Goal: Transaction & Acquisition: Book appointment/travel/reservation

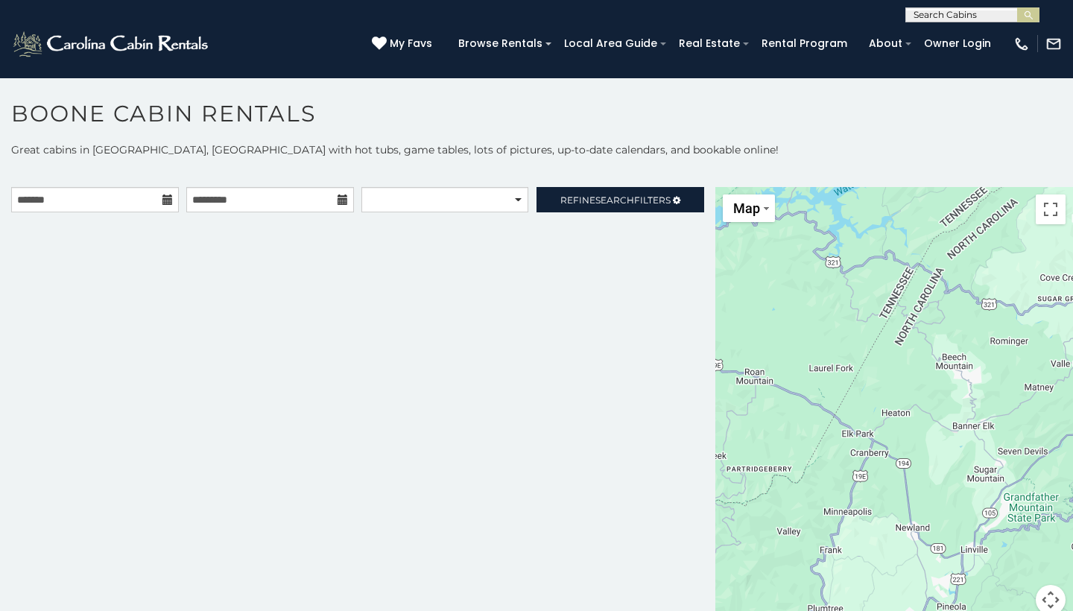
click at [165, 201] on icon at bounding box center [167, 199] width 10 height 10
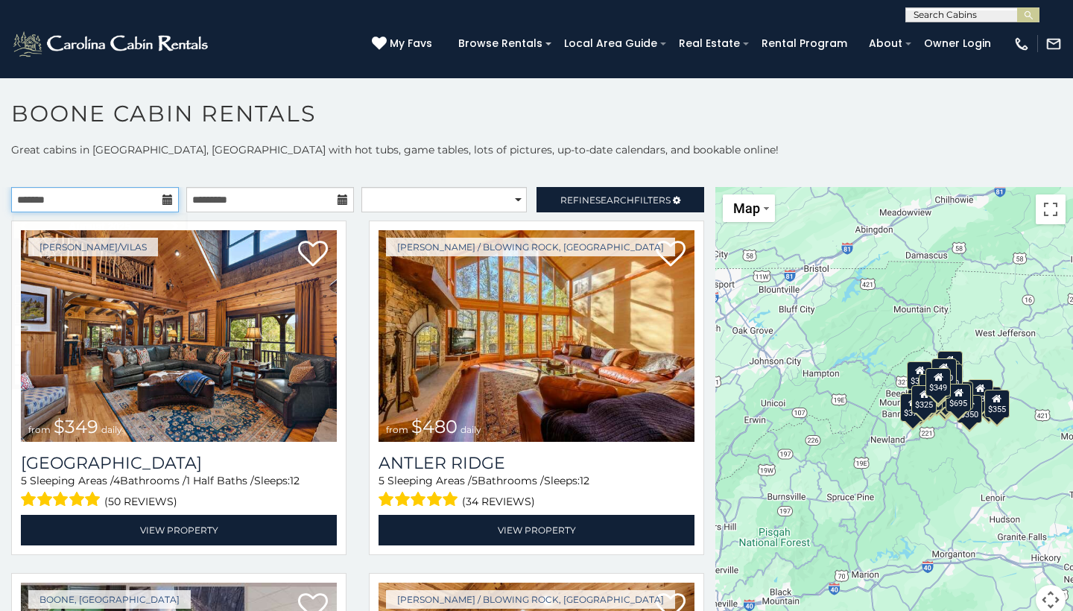
click at [161, 206] on input "text" at bounding box center [95, 199] width 168 height 25
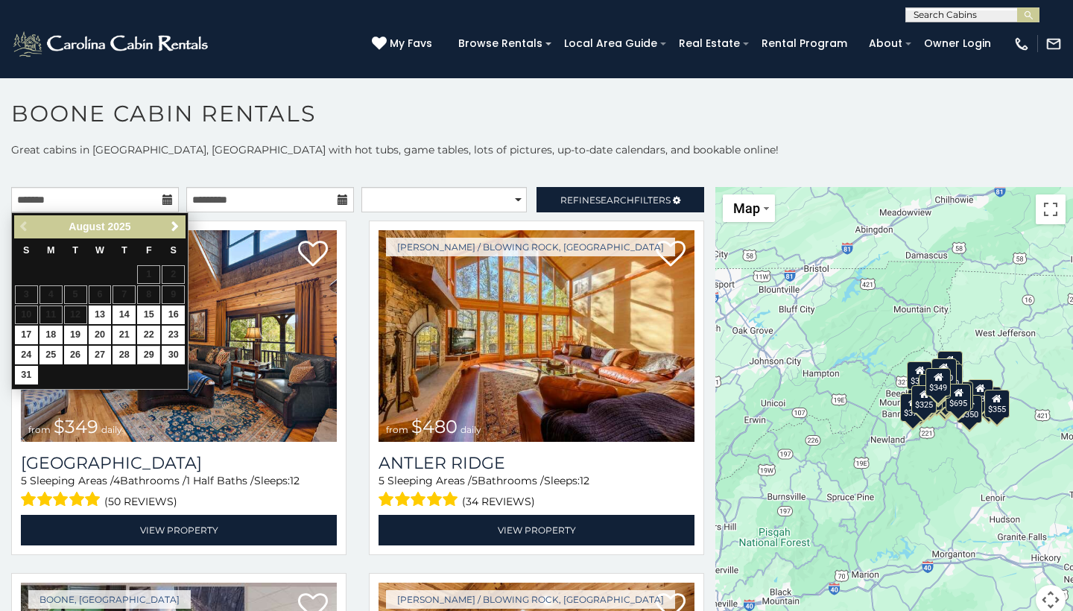
click at [150, 347] on link "29" at bounding box center [148, 355] width 23 height 19
type input "**********"
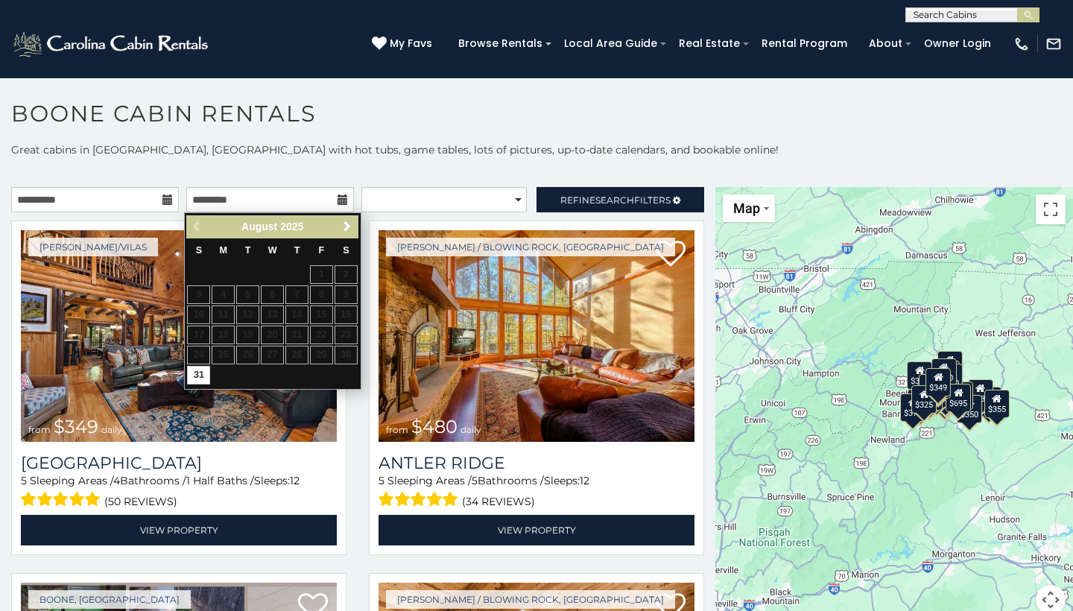
click at [323, 273] on table "S M T W T F S 1 2 3 4 5 6 7 8 9 10 11 12 13 14 15 16 17 18 19 20 21 22 23 24 25…" at bounding box center [271, 312] width 171 height 148
click at [331, 203] on input "text" at bounding box center [270, 199] width 168 height 25
click at [347, 227] on span "Next" at bounding box center [347, 227] width 12 height 12
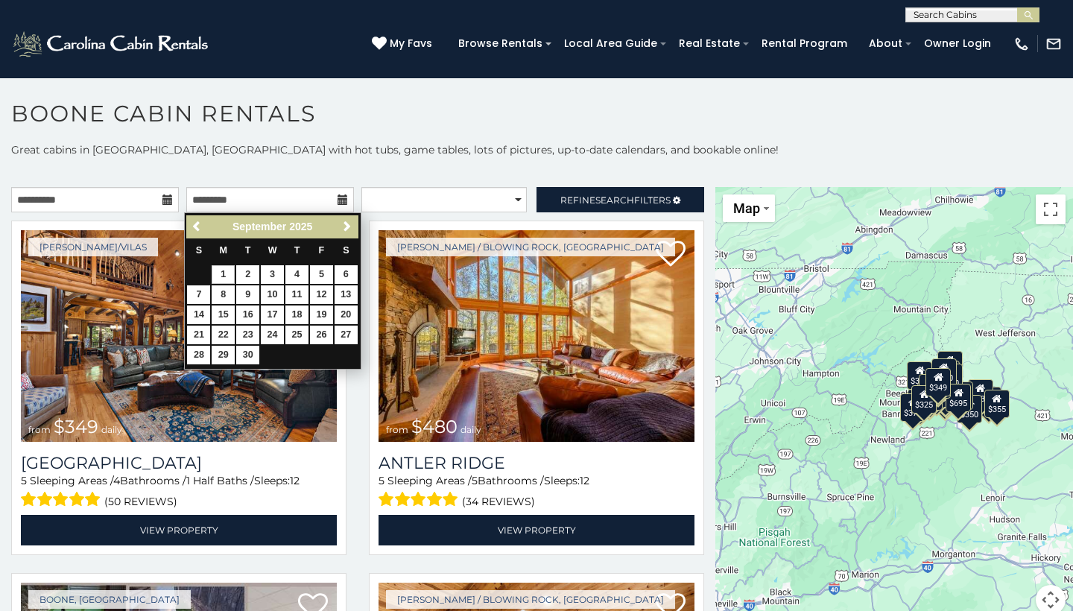
click at [226, 272] on link "1" at bounding box center [223, 274] width 23 height 19
type input "**********"
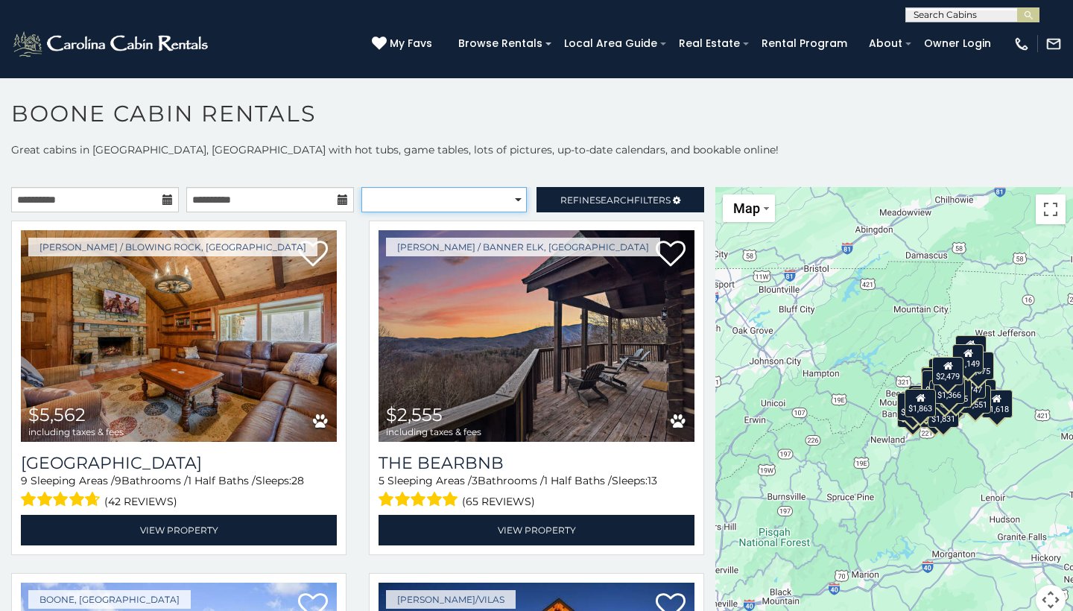
select select "*********"
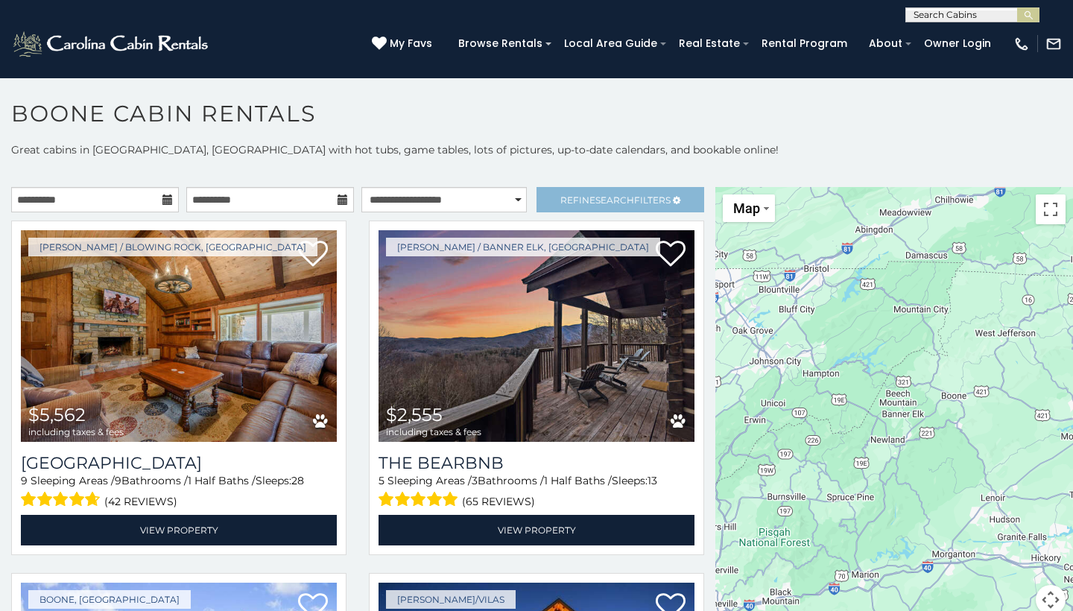
click at [560, 197] on span "Refine Search Filters" at bounding box center [615, 199] width 110 height 11
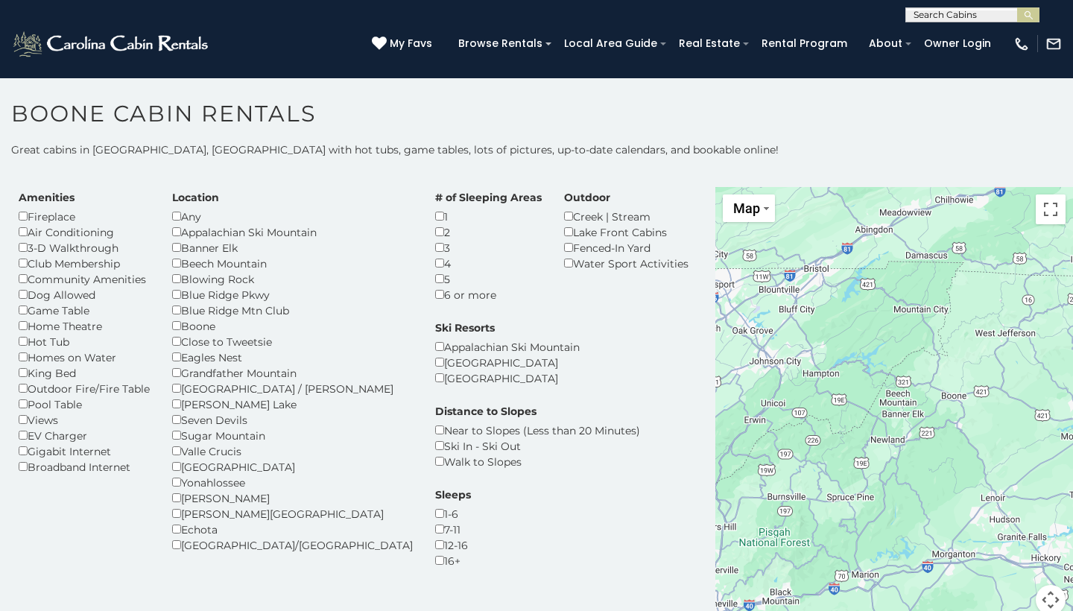
scroll to position [38, 0]
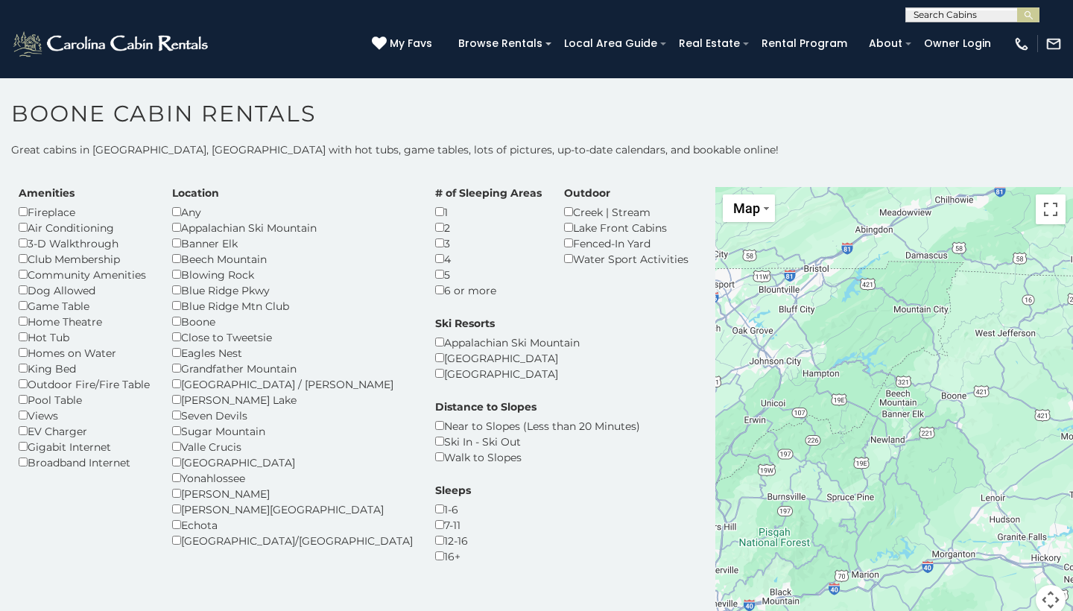
click at [686, 104] on h1 "Boone Cabin Rentals" at bounding box center [536, 121] width 1073 height 42
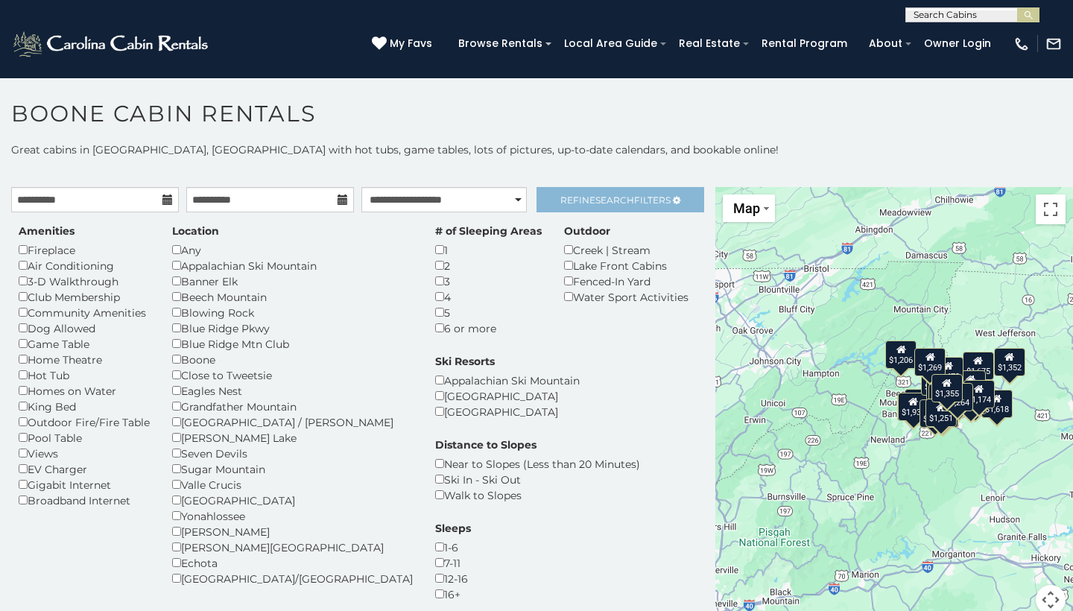
click at [549, 200] on link "Refine Search Filters" at bounding box center [621, 199] width 168 height 25
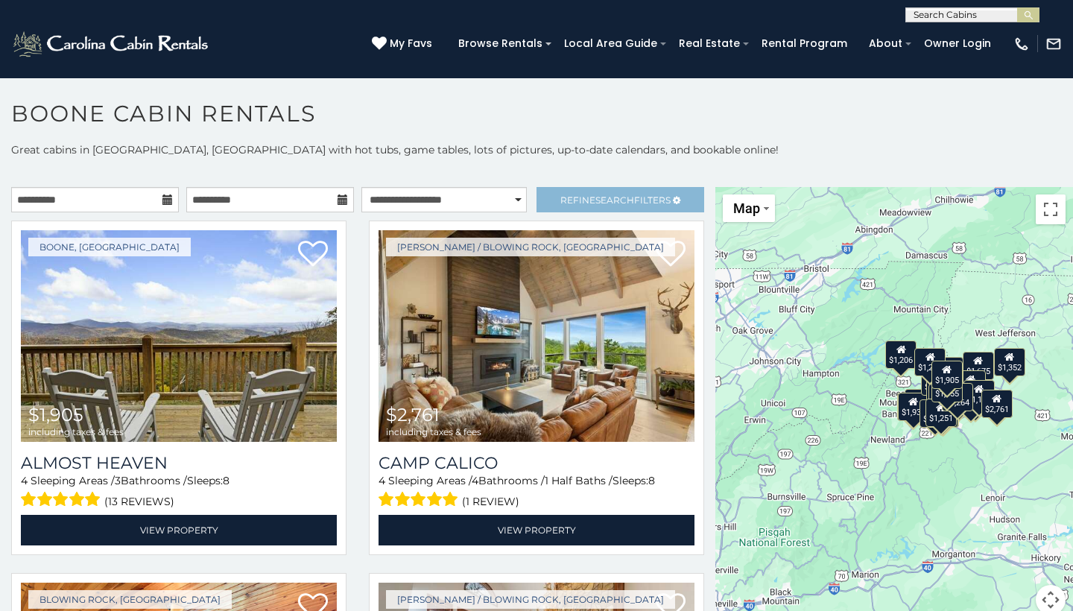
click at [567, 202] on span "Refine Search Filters" at bounding box center [615, 199] width 110 height 11
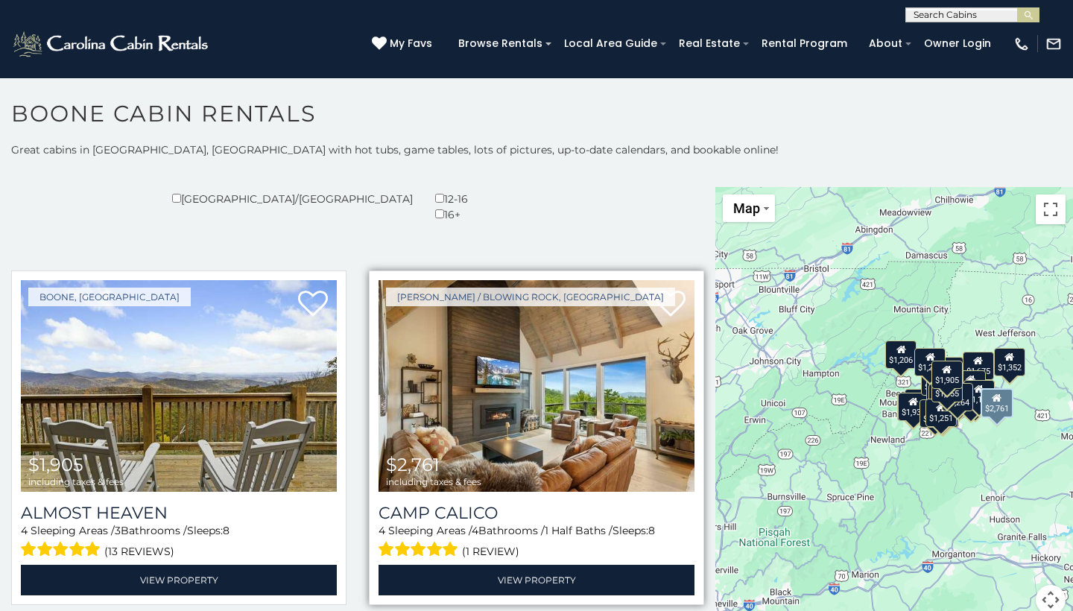
scroll to position [388, 0]
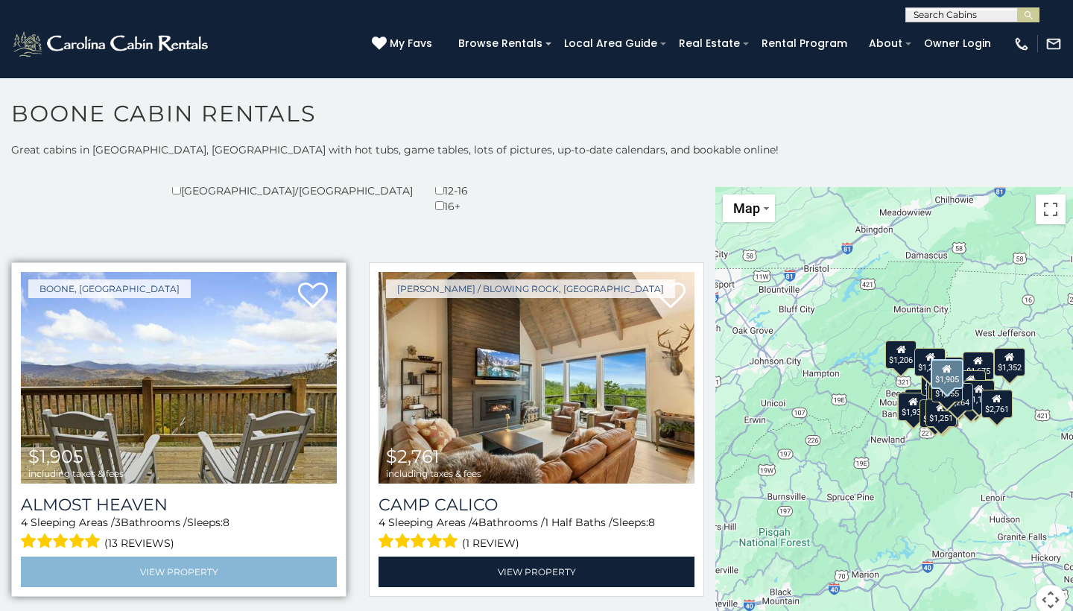
click at [194, 557] on link "View Property" at bounding box center [179, 572] width 316 height 31
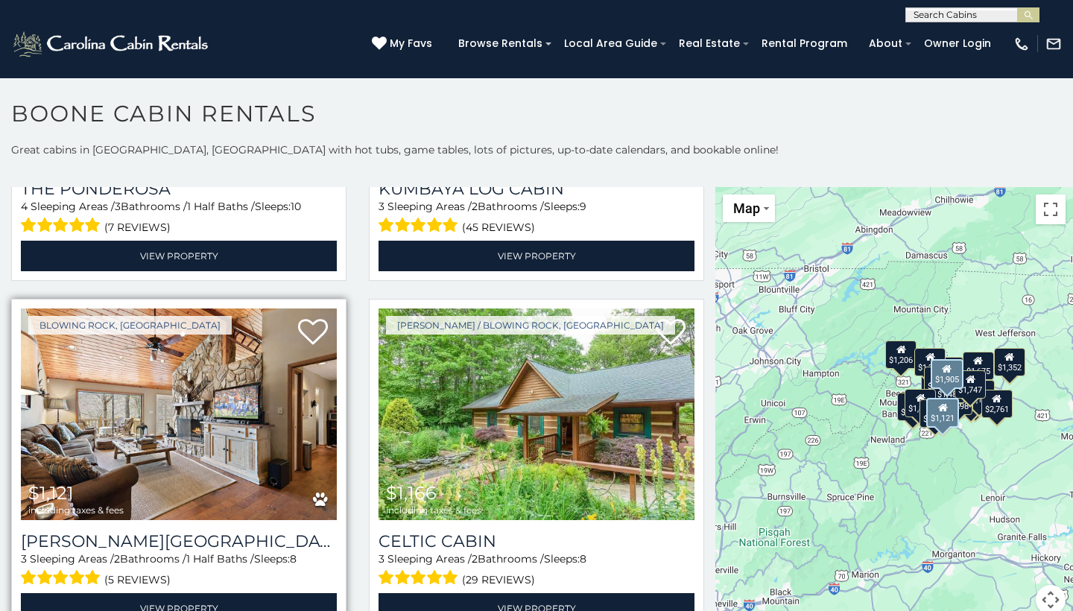
scroll to position [3904, 0]
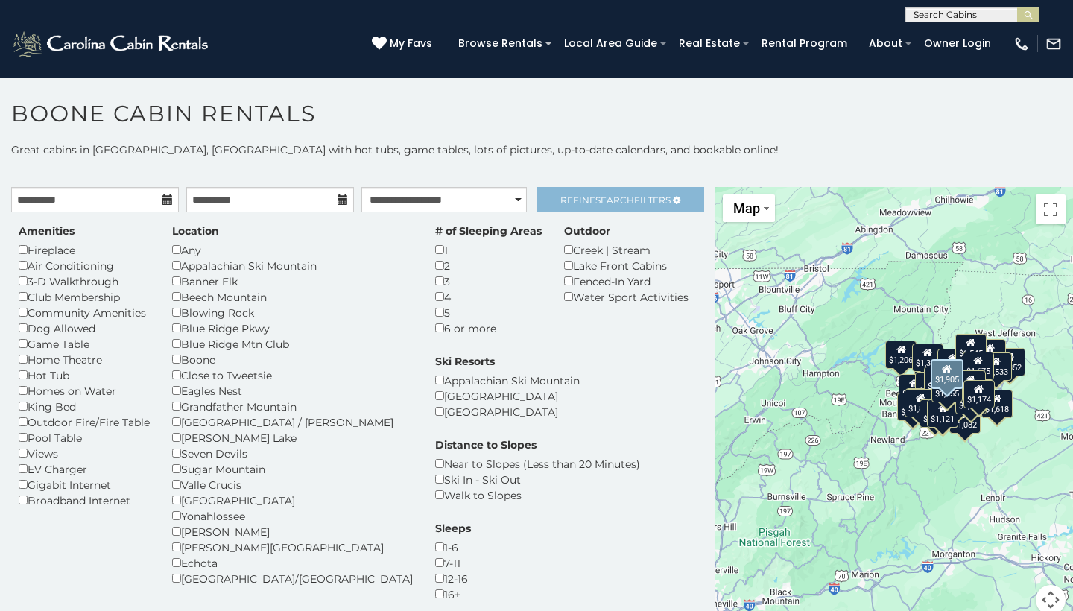
click at [610, 203] on span "Search" at bounding box center [614, 199] width 39 height 11
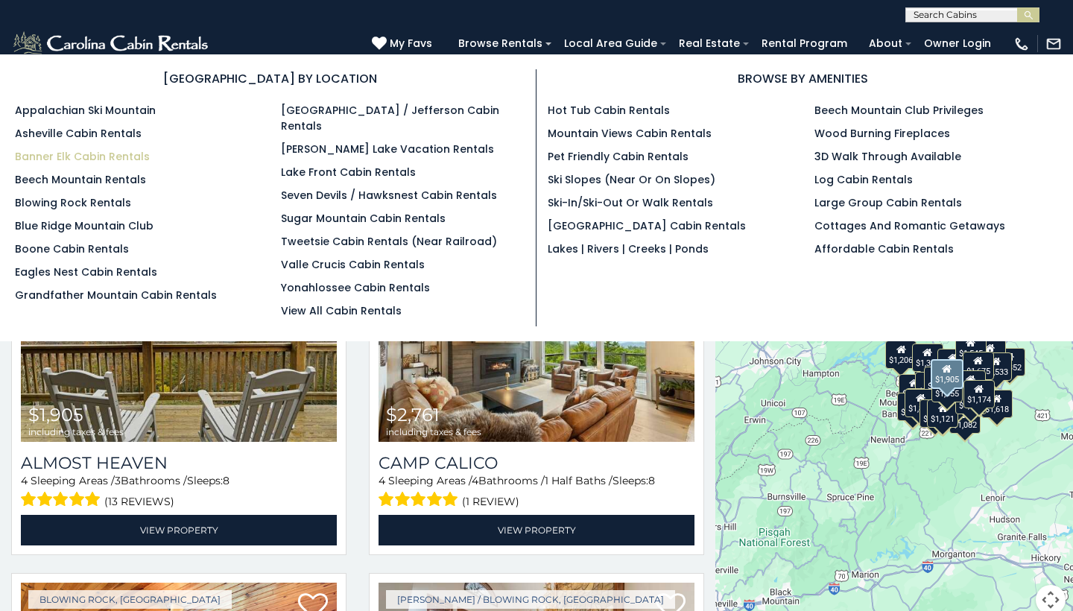
click at [105, 156] on link "Banner Elk Cabin Rentals" at bounding box center [82, 156] width 135 height 15
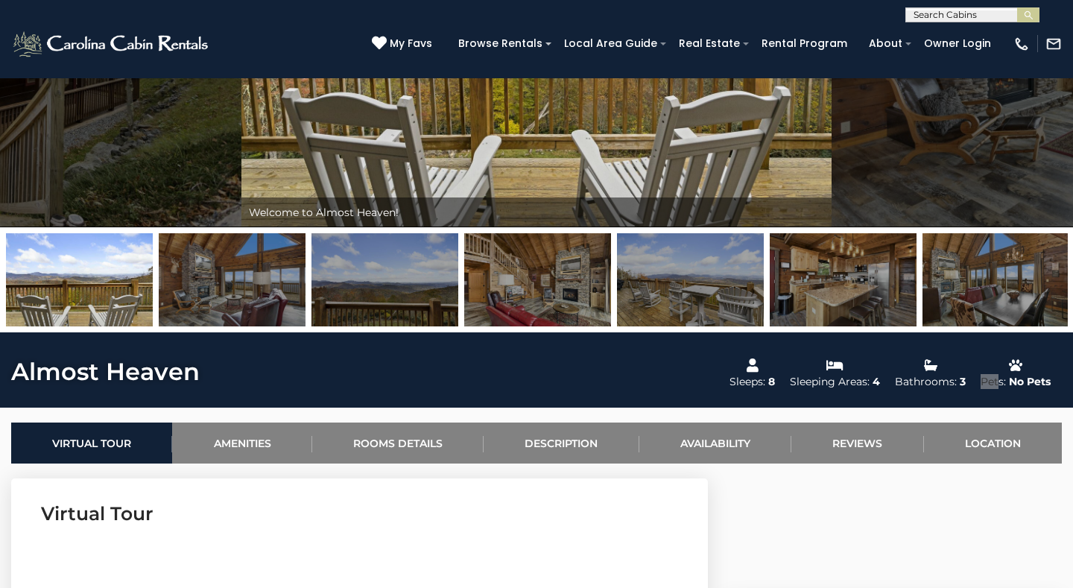
scroll to position [221, 0]
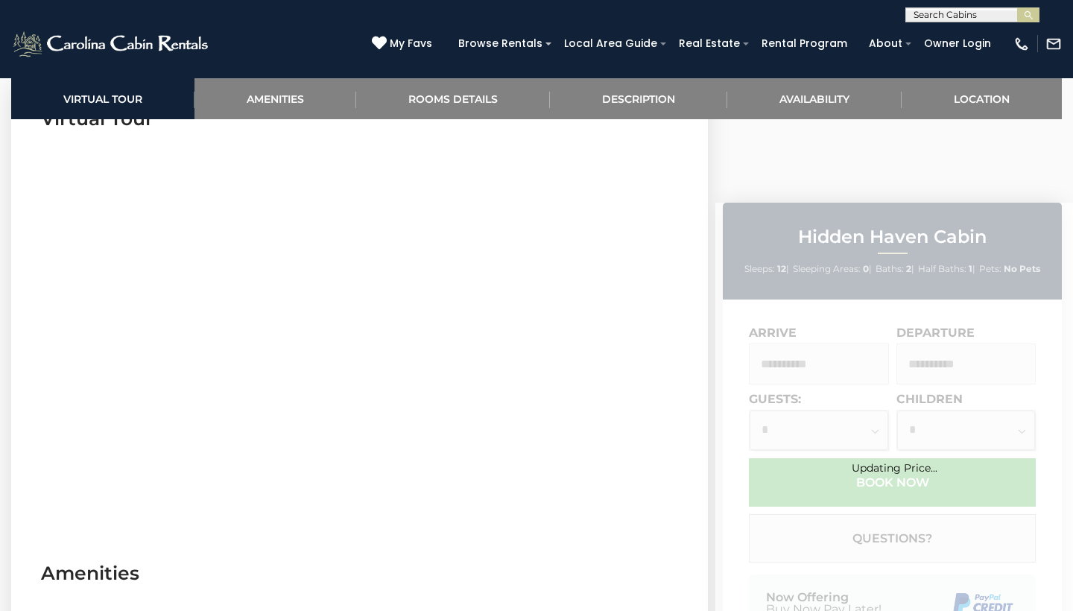
scroll to position [641, 0]
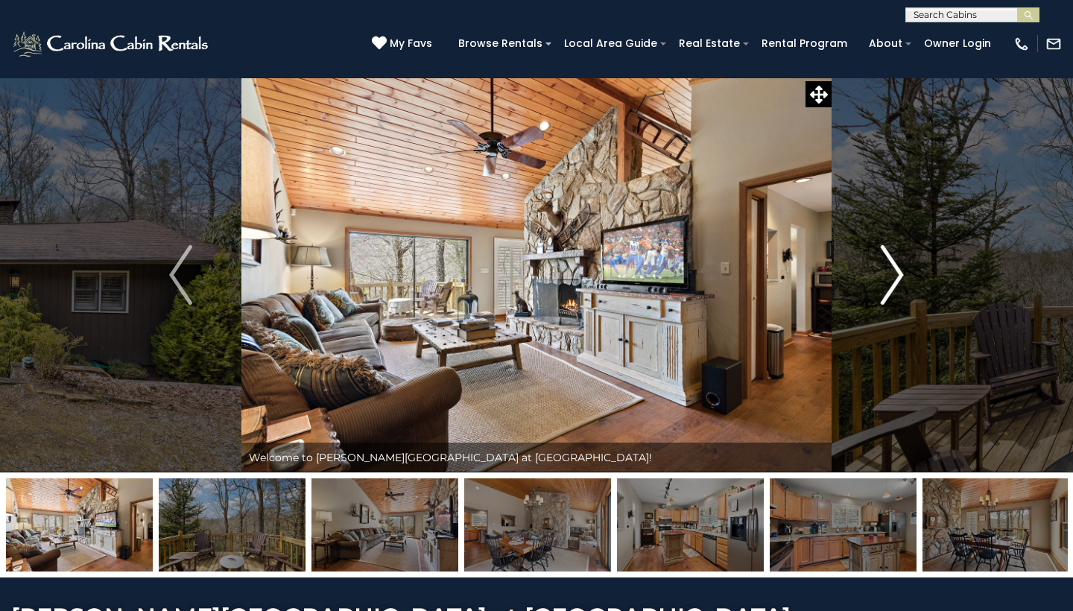
click at [874, 271] on button "Next" at bounding box center [892, 274] width 121 height 395
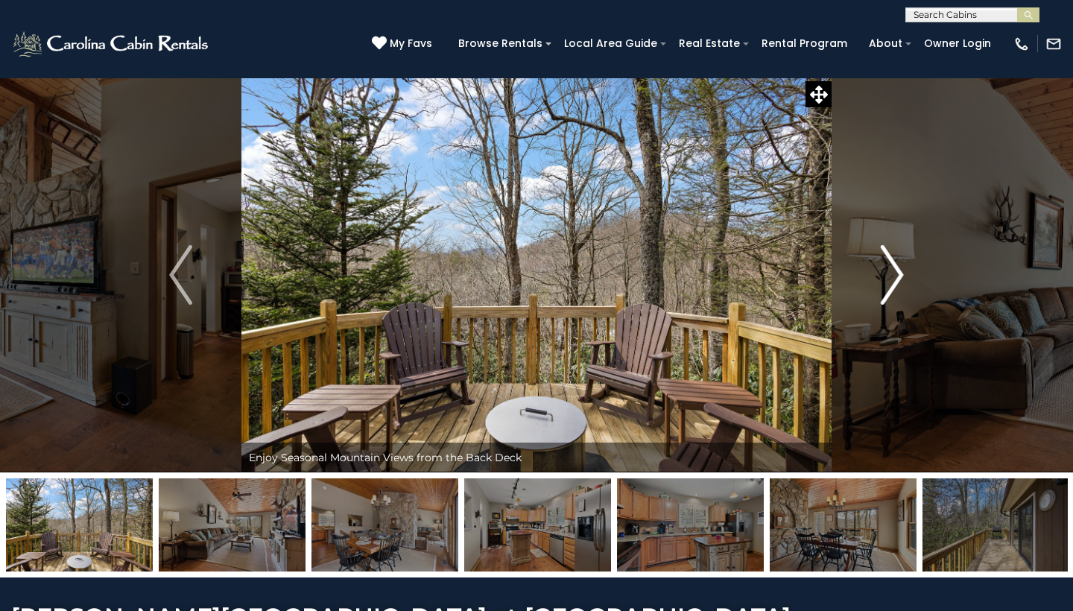
click at [882, 276] on img "Next" at bounding box center [892, 275] width 22 height 60
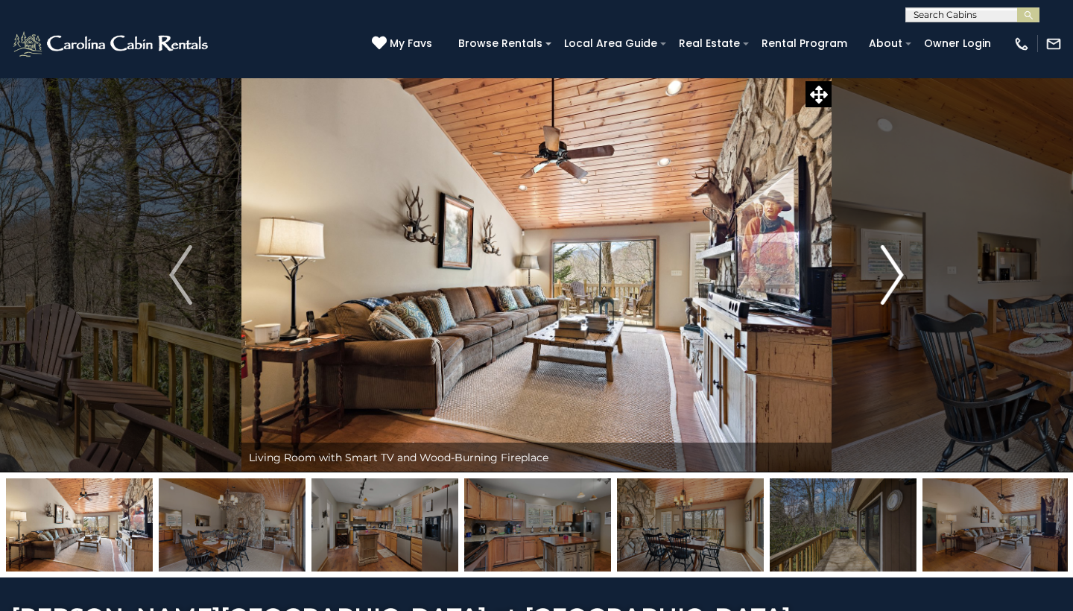
click at [876, 253] on button "Next" at bounding box center [892, 274] width 121 height 395
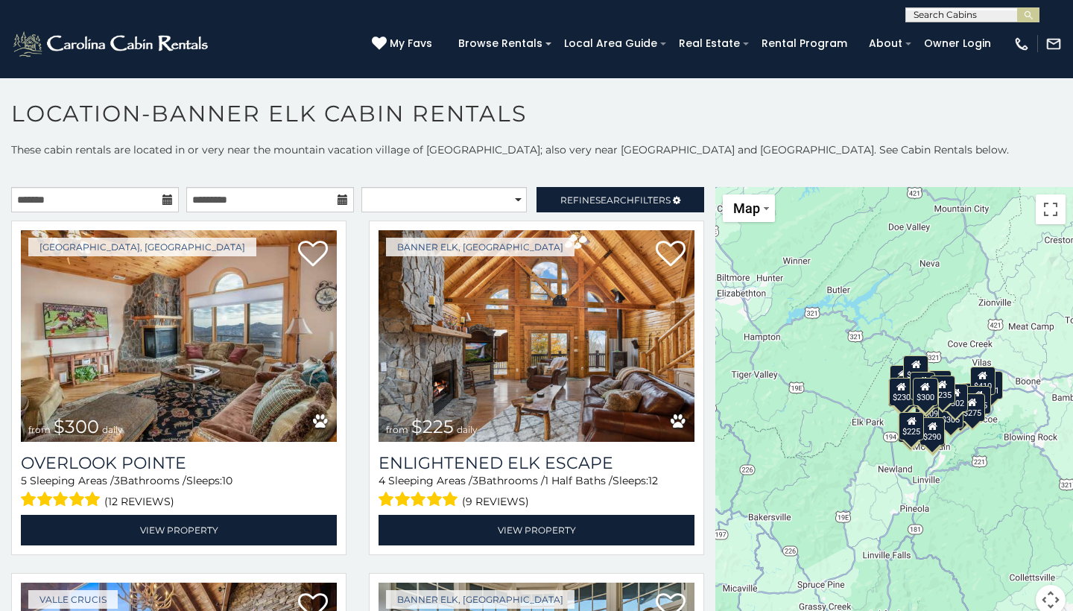
click at [162, 199] on icon at bounding box center [167, 199] width 10 height 10
click at [171, 200] on input "text" at bounding box center [95, 199] width 168 height 25
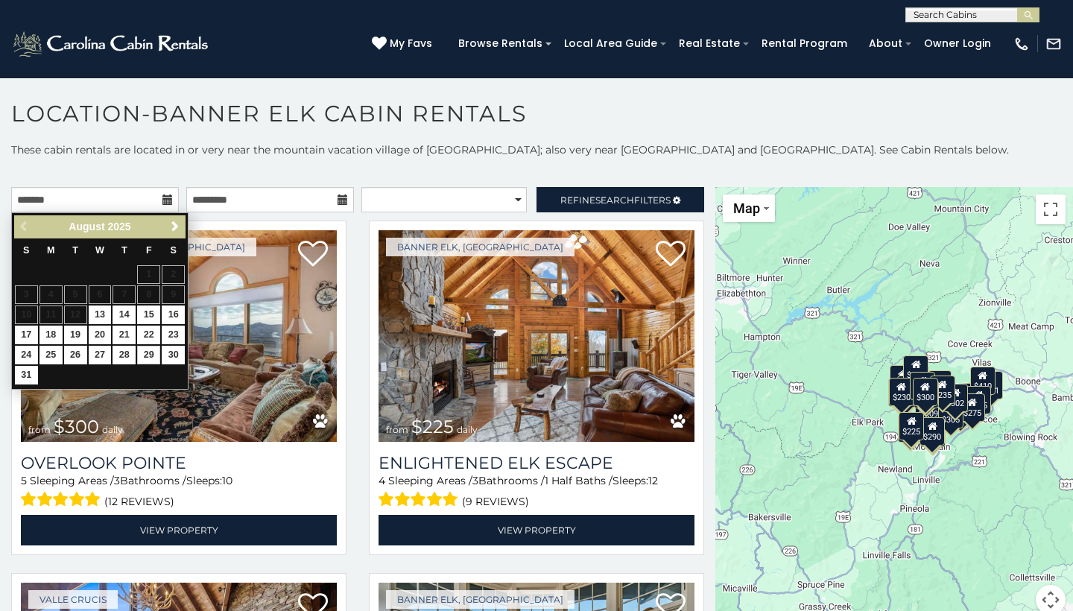
click at [146, 355] on link "29" at bounding box center [148, 355] width 23 height 19
type input "**********"
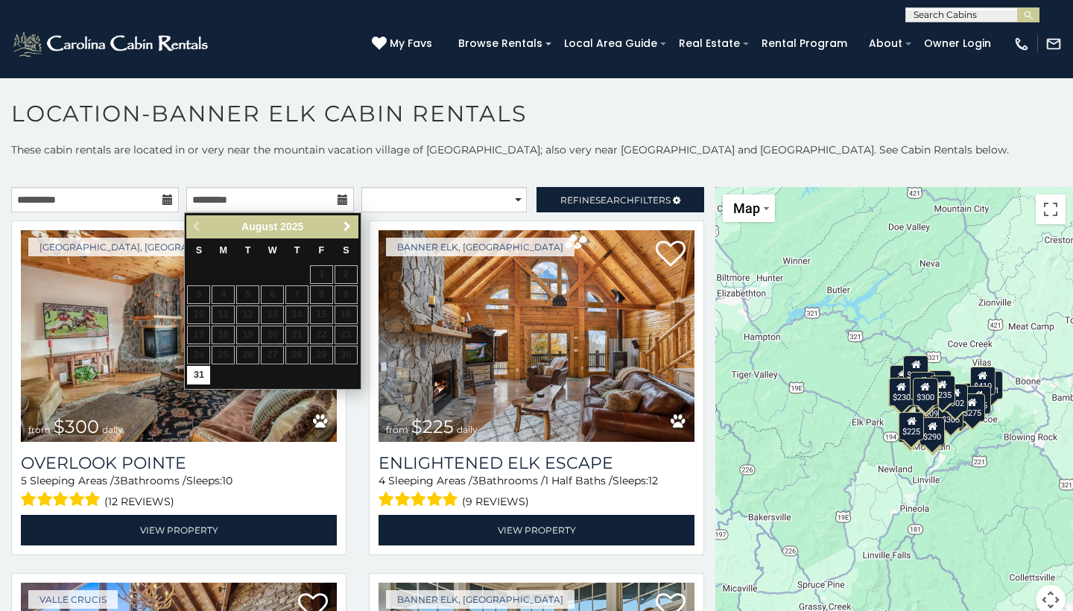
click at [351, 226] on span "Next" at bounding box center [347, 227] width 12 height 12
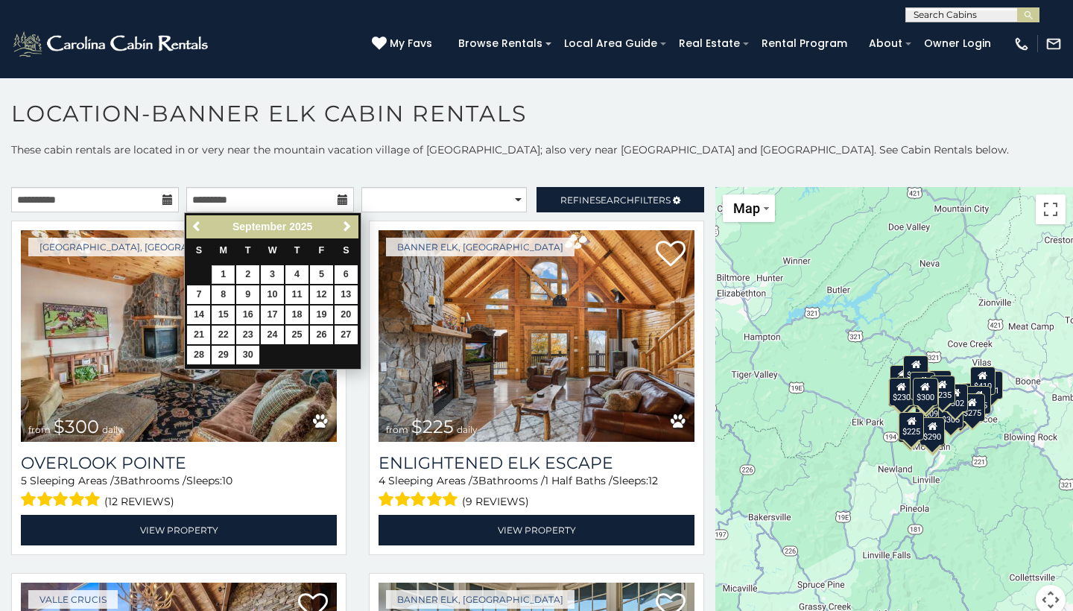
click at [215, 273] on link "1" at bounding box center [223, 274] width 23 height 19
type input "**********"
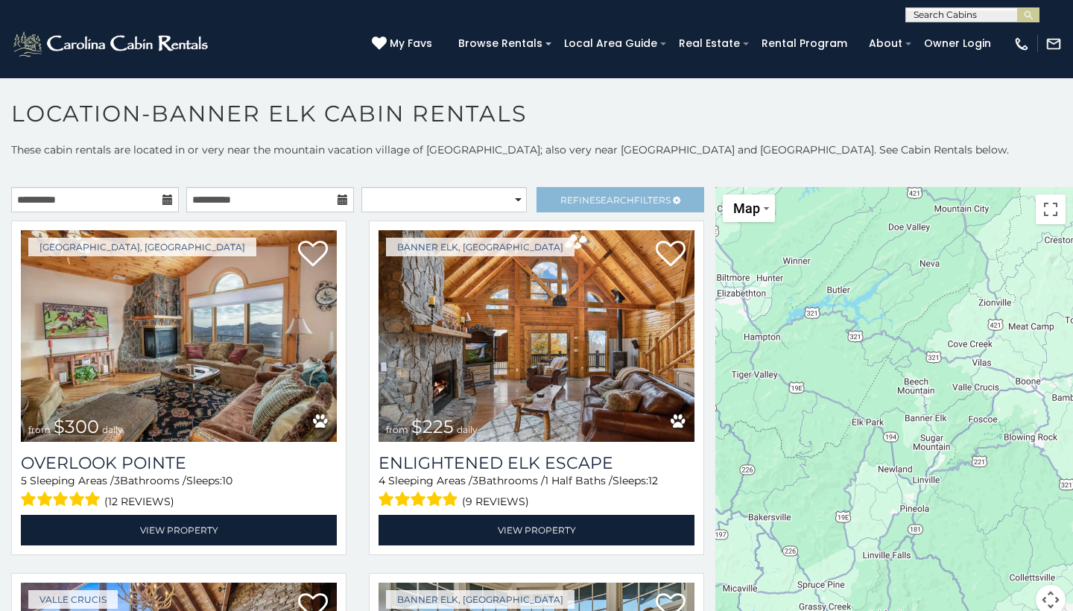
click at [584, 200] on span "Refine Search Filters" at bounding box center [615, 199] width 110 height 11
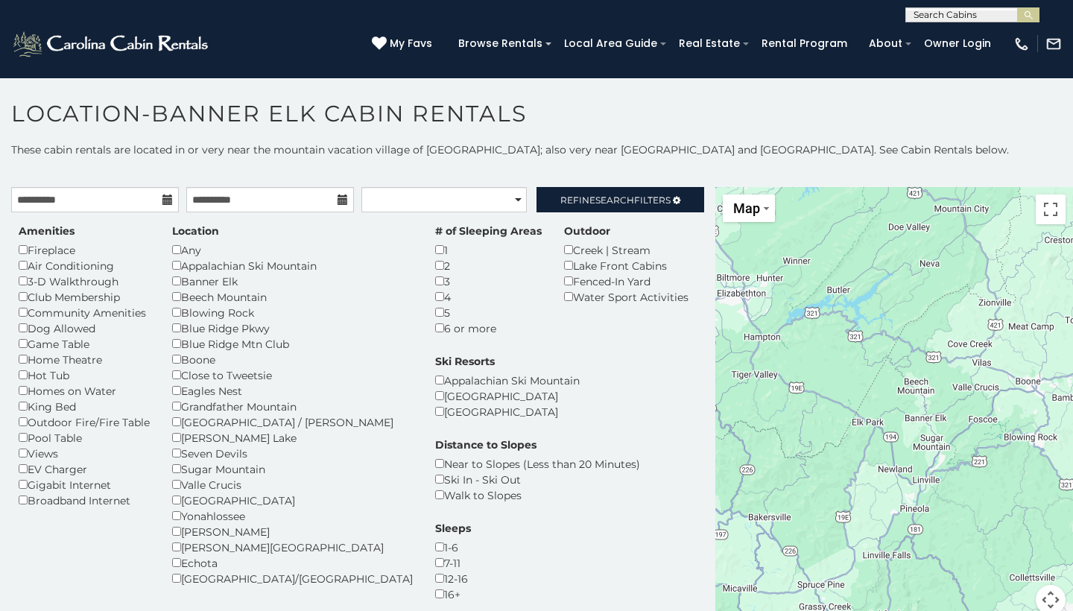
click at [596, 218] on div "Amenities Fireplace Air Conditioning 3-D Walkthrough Club Membership Community …" at bounding box center [357, 427] width 700 height 430
click at [597, 203] on span "Search" at bounding box center [614, 199] width 39 height 11
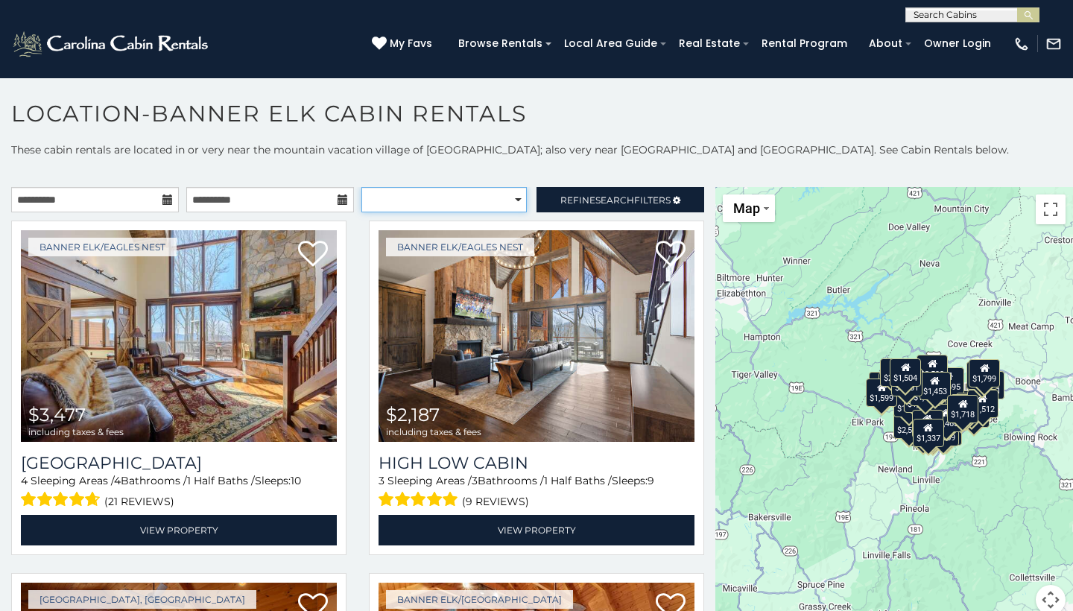
select select "*********"
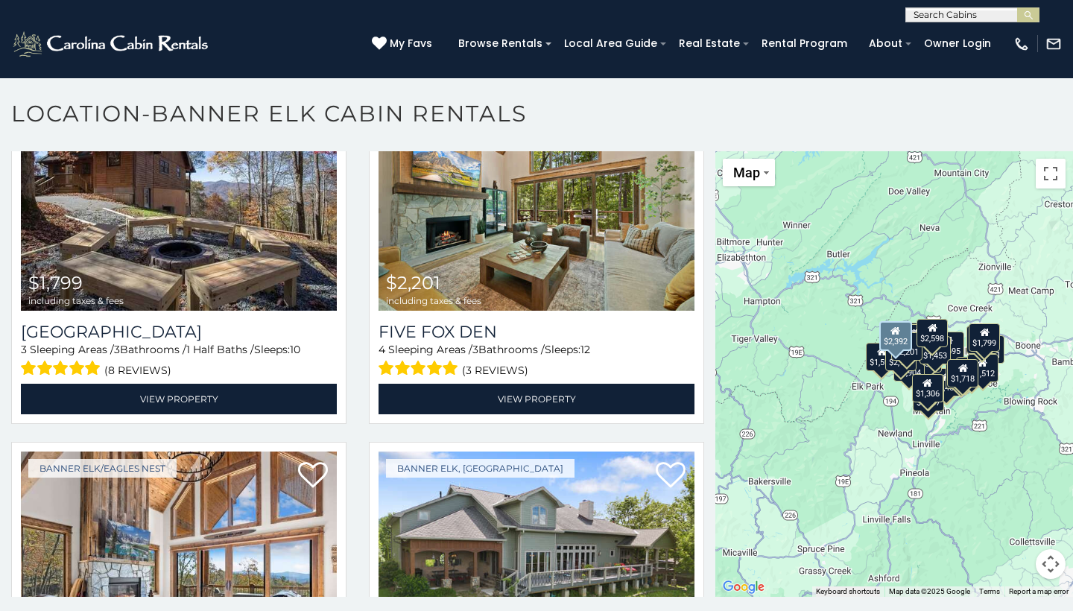
scroll to position [4180, 0]
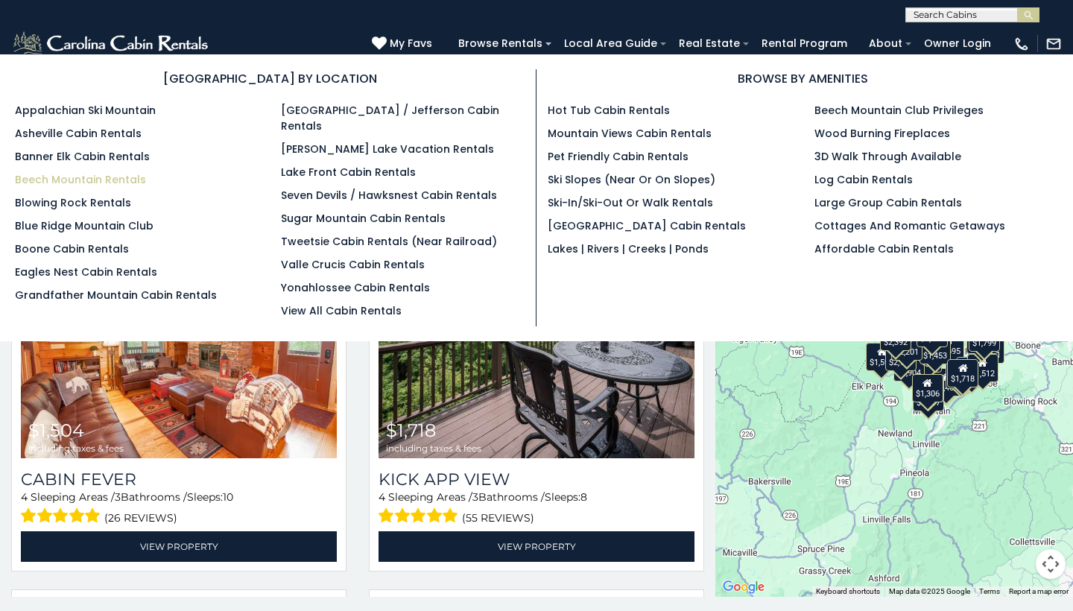
click at [98, 179] on link "Beech Mountain Rentals" at bounding box center [80, 179] width 131 height 15
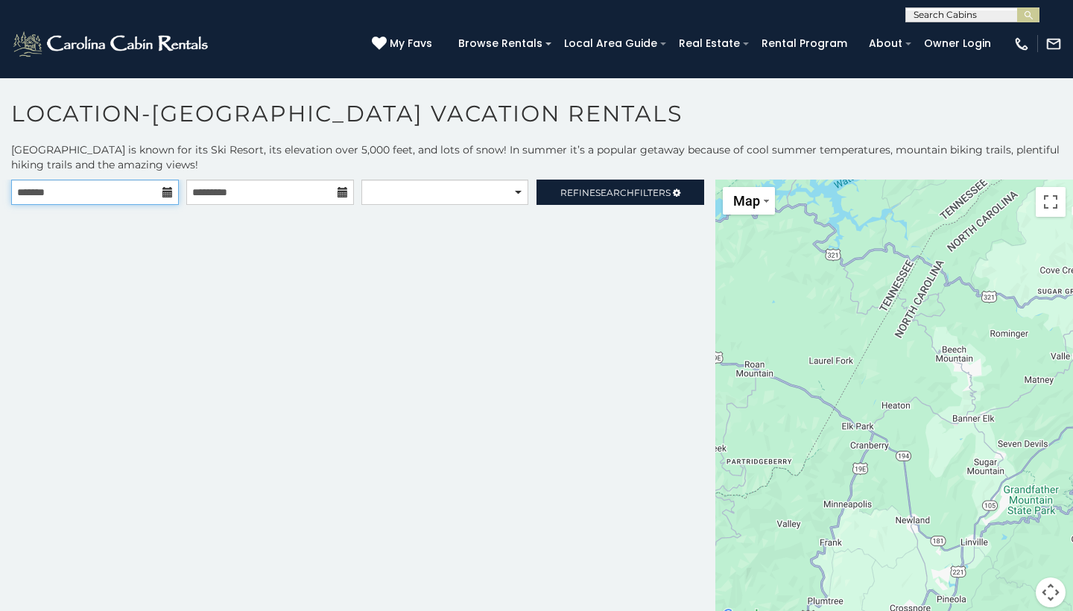
click at [114, 189] on input "text" at bounding box center [95, 192] width 168 height 25
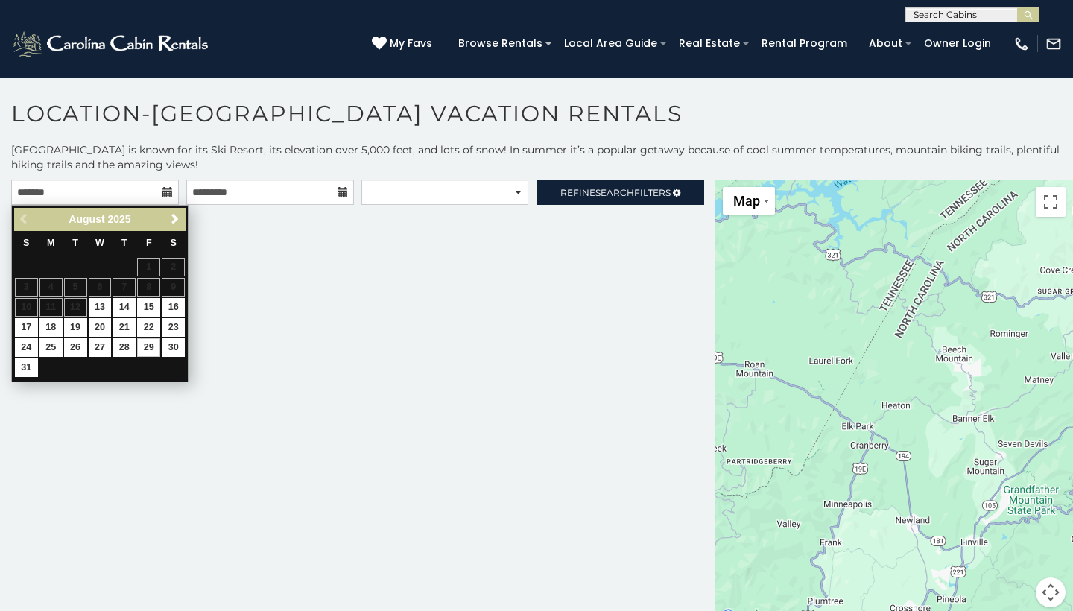
click at [142, 348] on link "29" at bounding box center [148, 347] width 23 height 19
type input "**********"
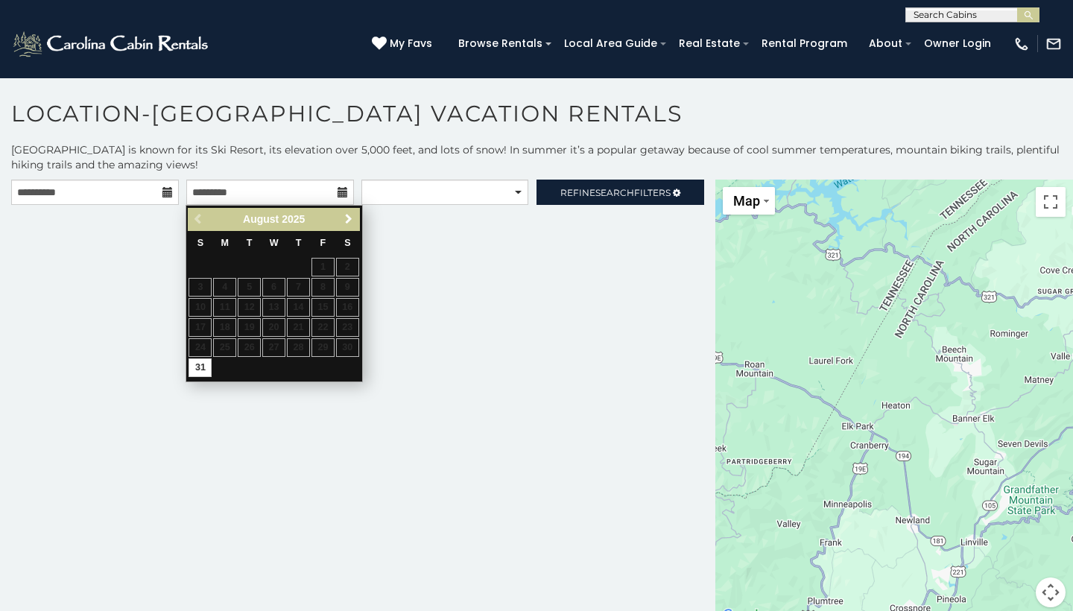
click at [345, 221] on span "Next" at bounding box center [349, 219] width 12 height 12
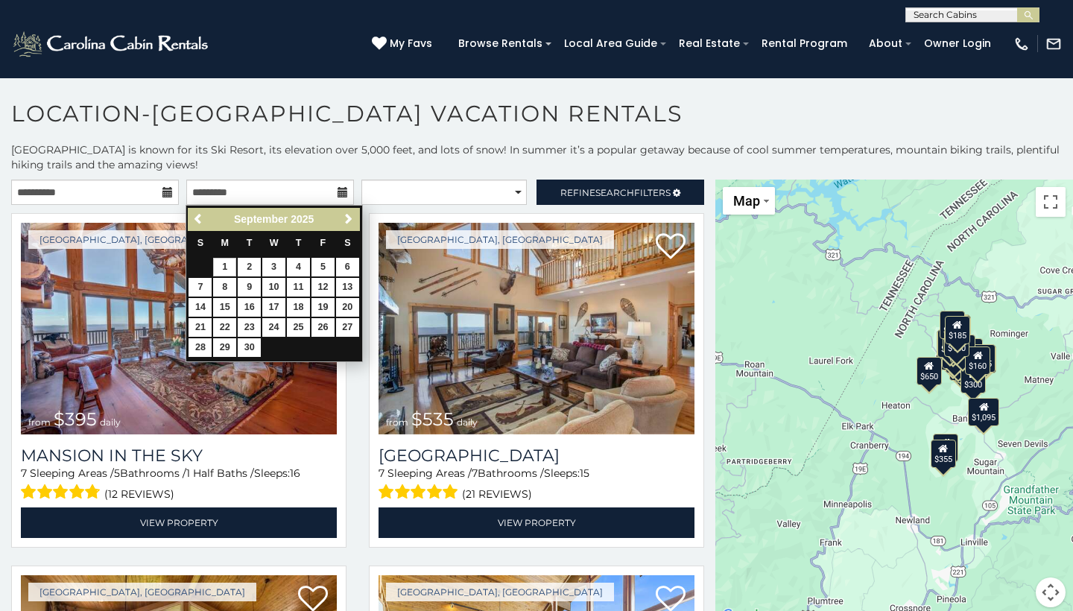
click at [229, 261] on link "1" at bounding box center [224, 267] width 23 height 19
type input "**********"
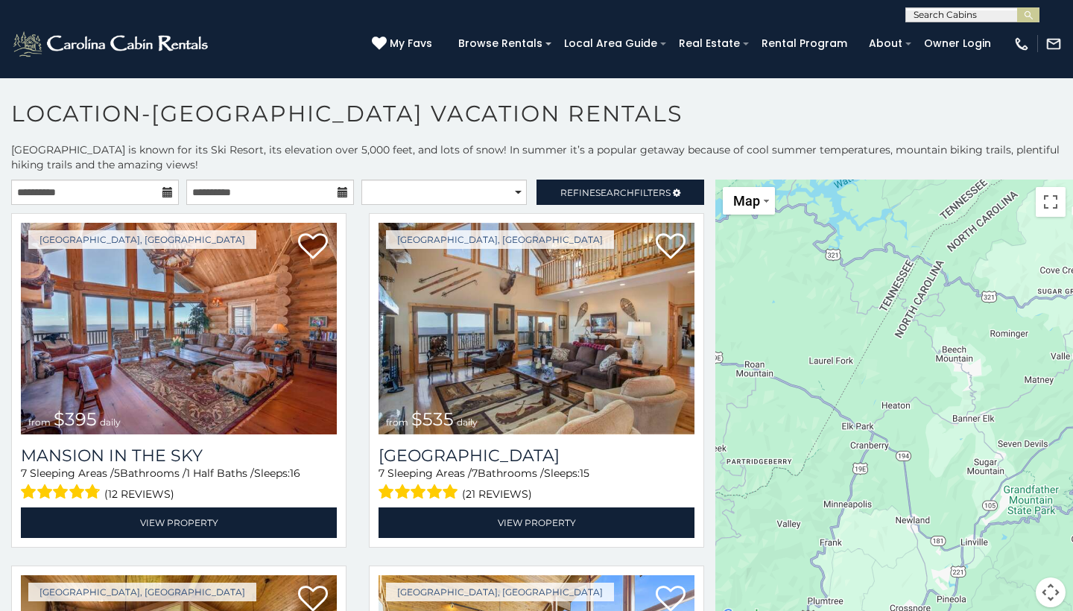
click at [394, 206] on div "**********" at bounding box center [357, 196] width 715 height 33
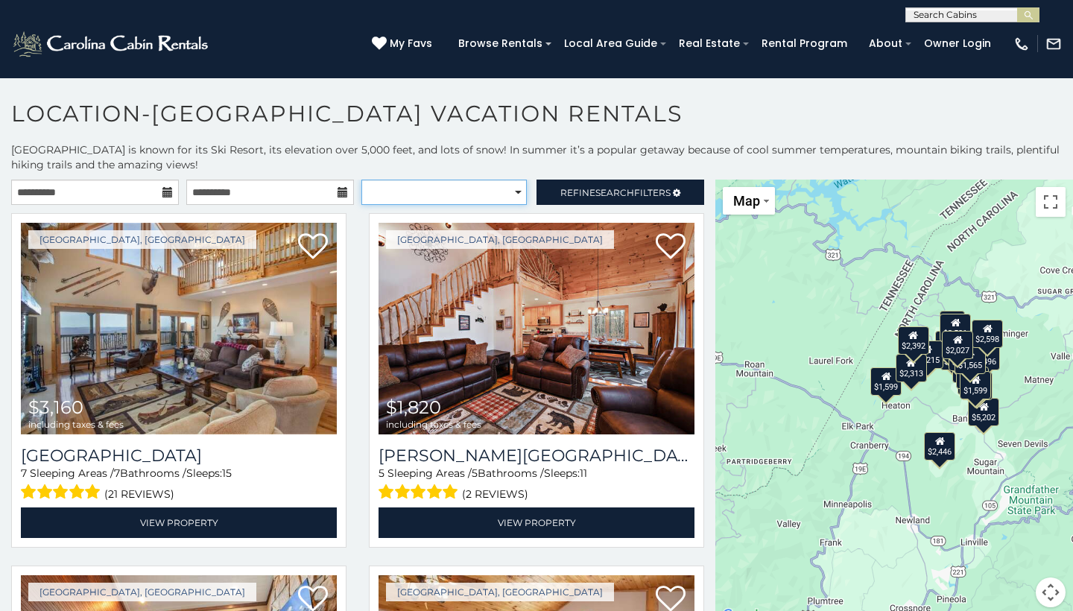
select select "*********"
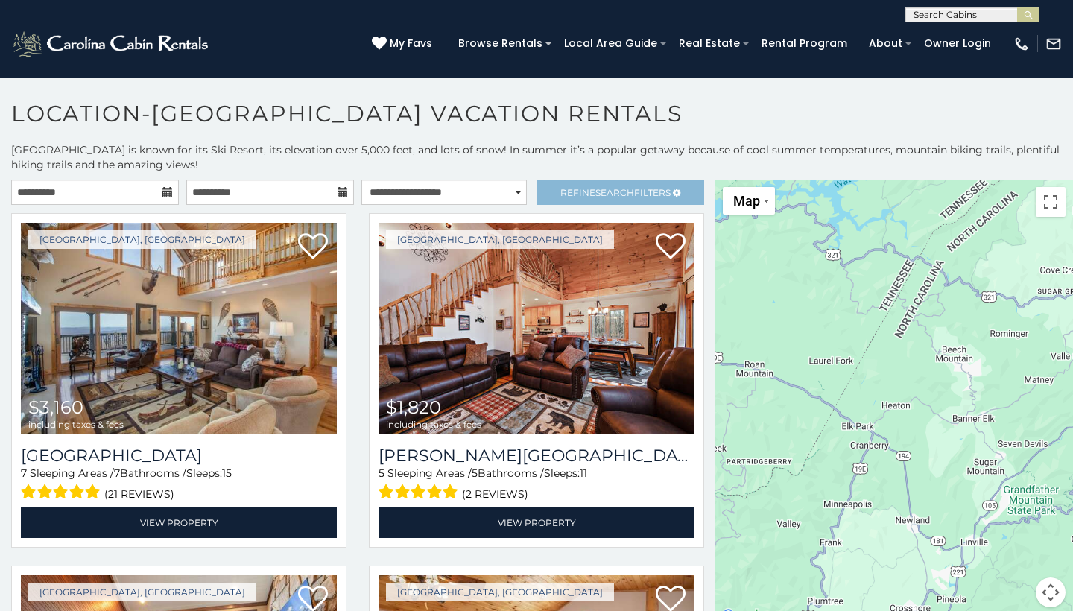
click at [595, 194] on span "Search" at bounding box center [614, 192] width 39 height 11
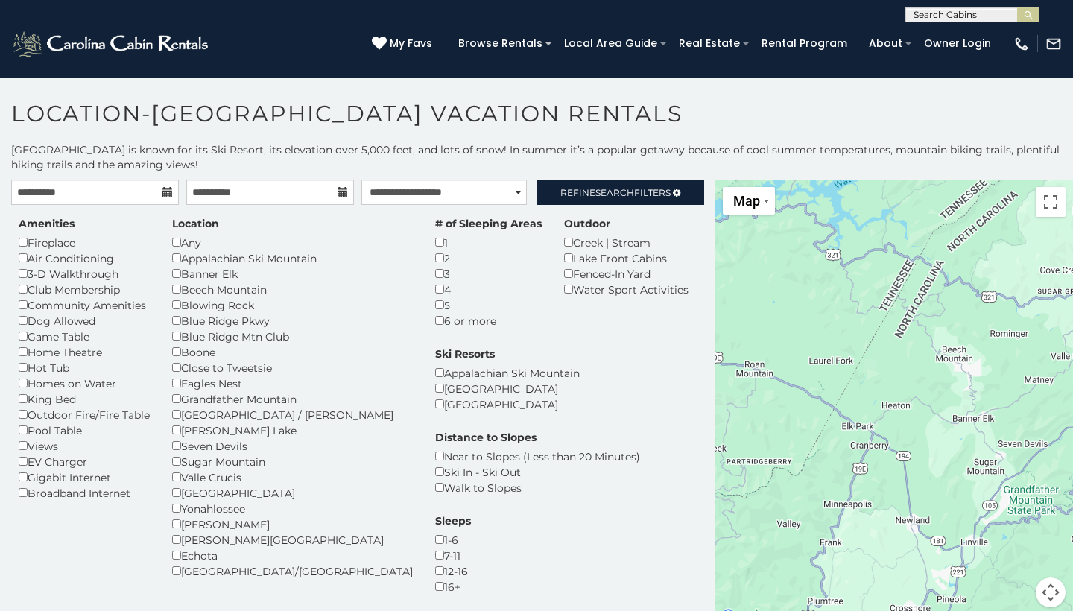
click at [471, 548] on div "7-11" at bounding box center [453, 556] width 36 height 16
click at [579, 189] on span "Refine Search Filters" at bounding box center [615, 192] width 110 height 11
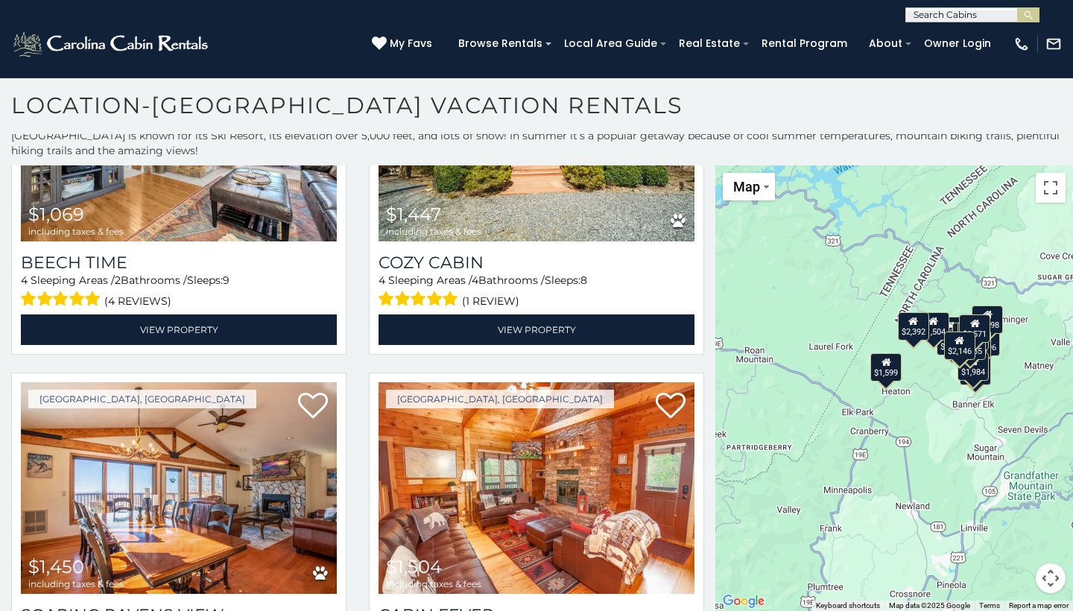
scroll to position [1709, 0]
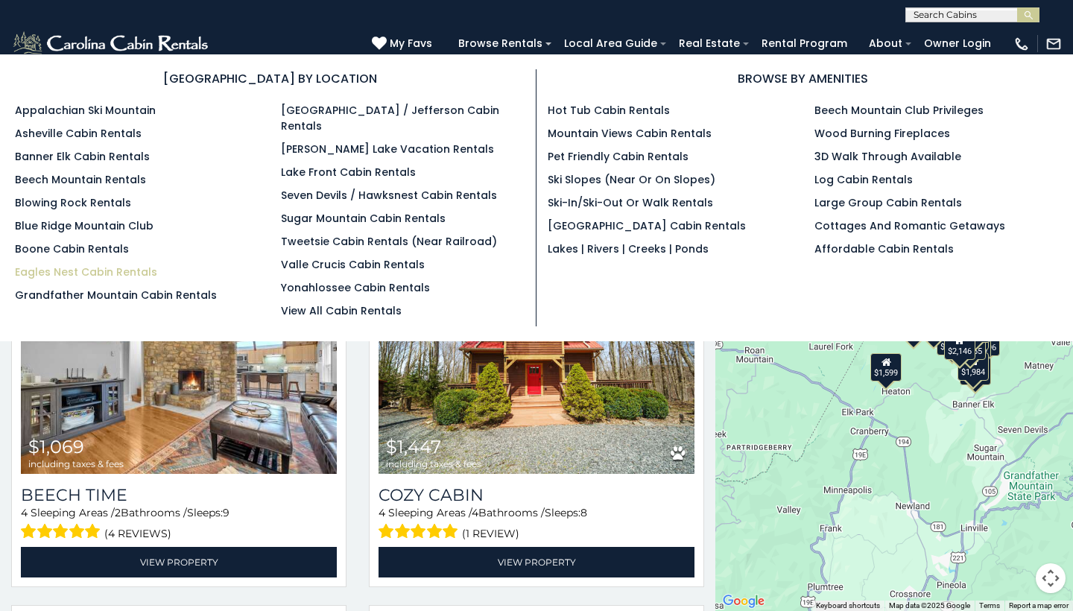
click at [83, 271] on link "Eagles Nest Cabin Rentals" at bounding box center [86, 272] width 142 height 15
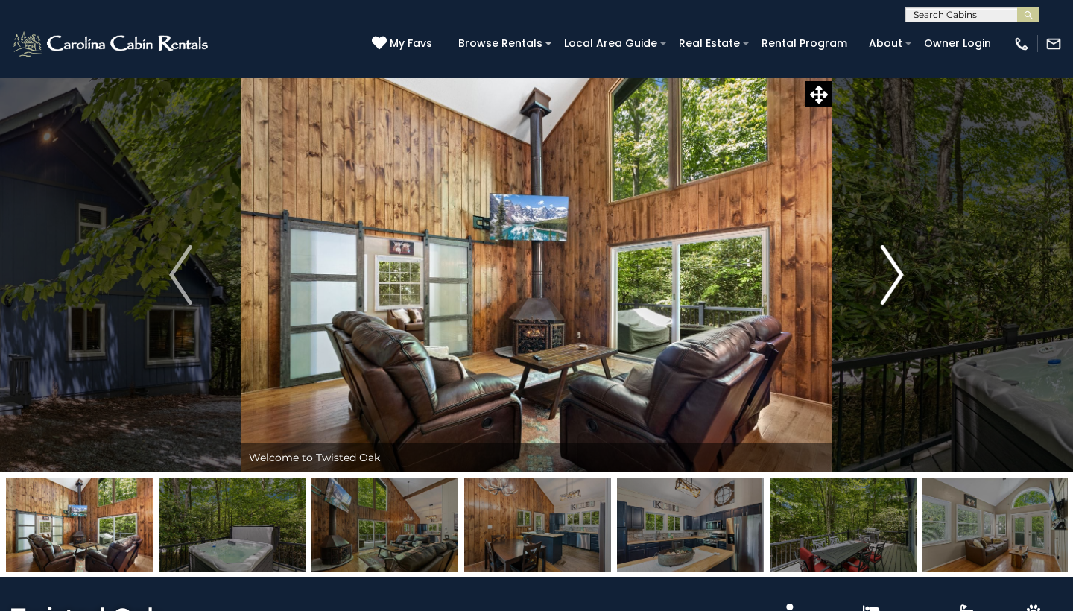
click at [897, 271] on img "Next" at bounding box center [892, 275] width 22 height 60
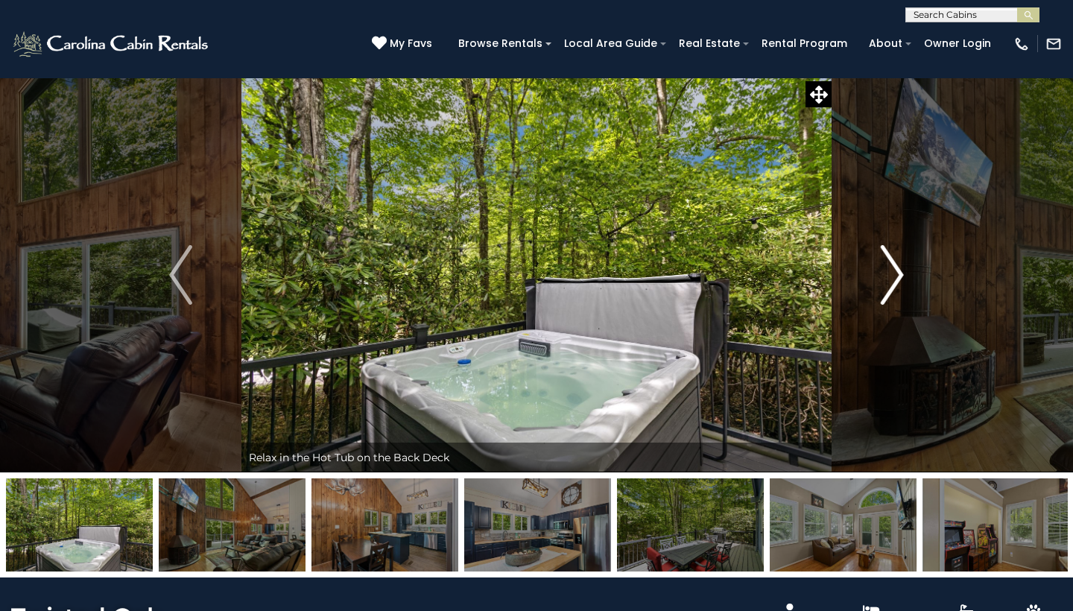
click at [885, 271] on img "Next" at bounding box center [892, 275] width 22 height 60
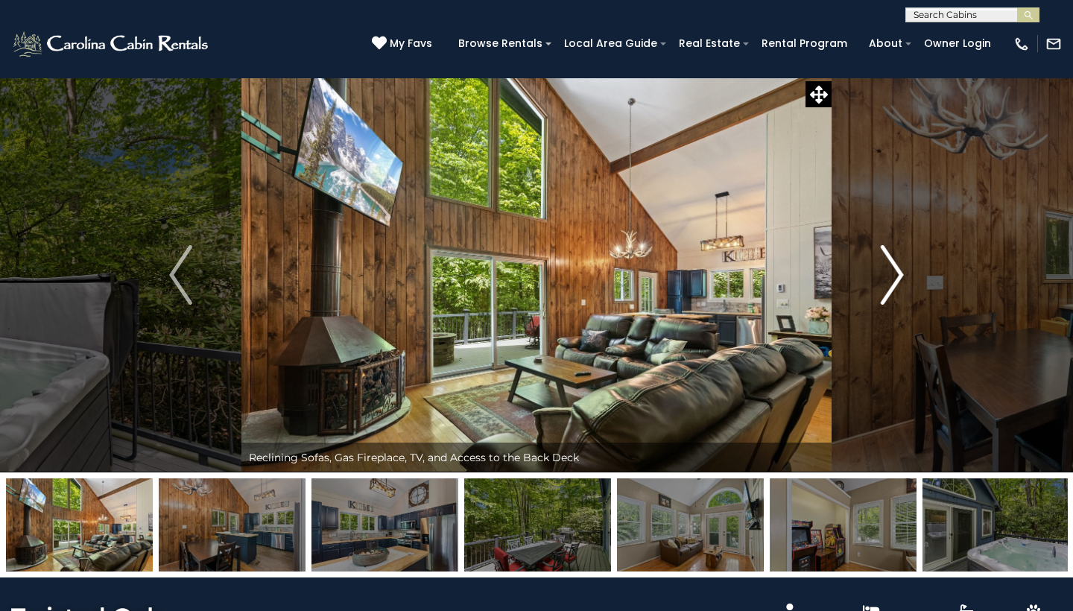
click at [885, 271] on img "Next" at bounding box center [892, 275] width 22 height 60
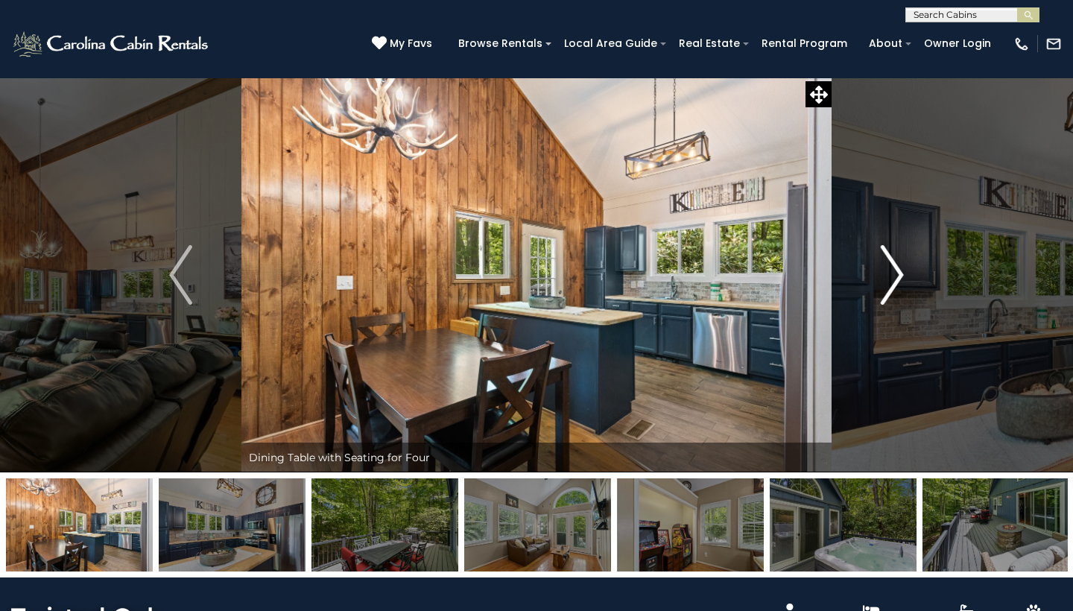
click at [885, 271] on img "Next" at bounding box center [892, 275] width 22 height 60
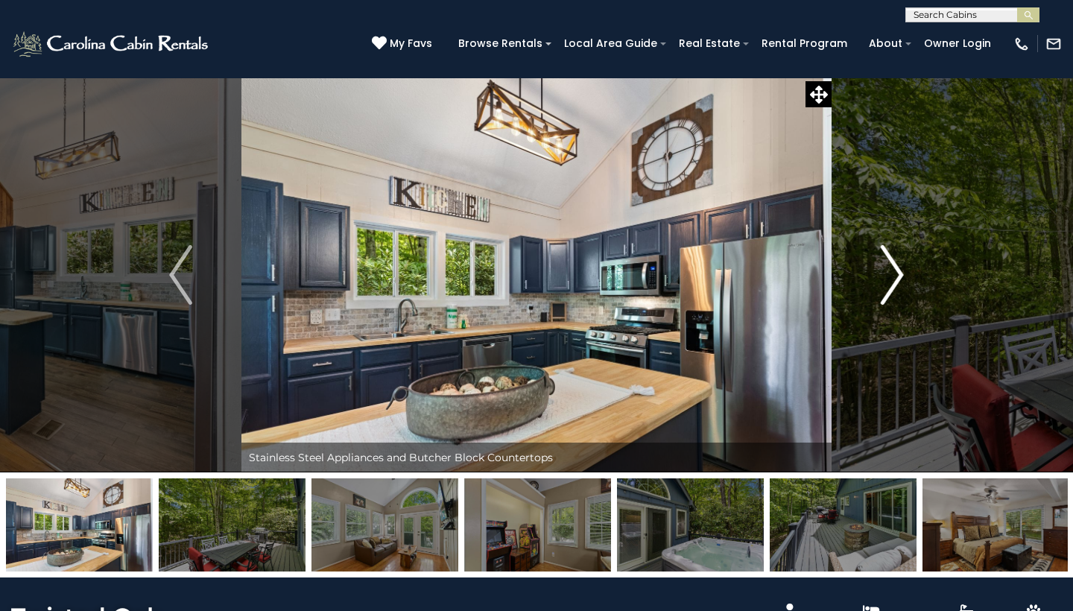
click at [885, 271] on img "Next" at bounding box center [892, 275] width 22 height 60
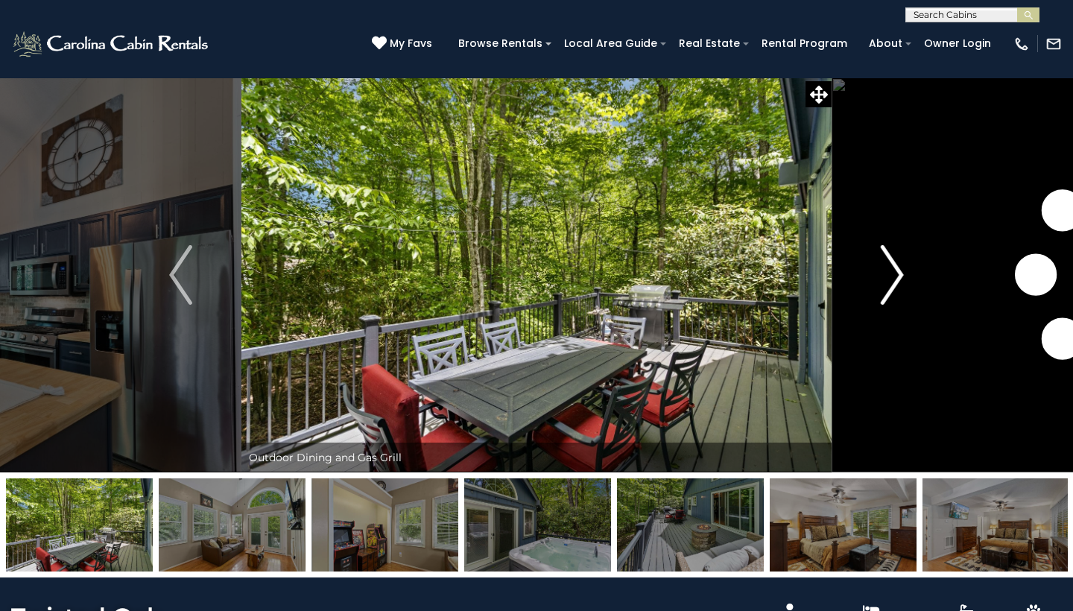
click at [885, 271] on img "Next" at bounding box center [892, 275] width 22 height 60
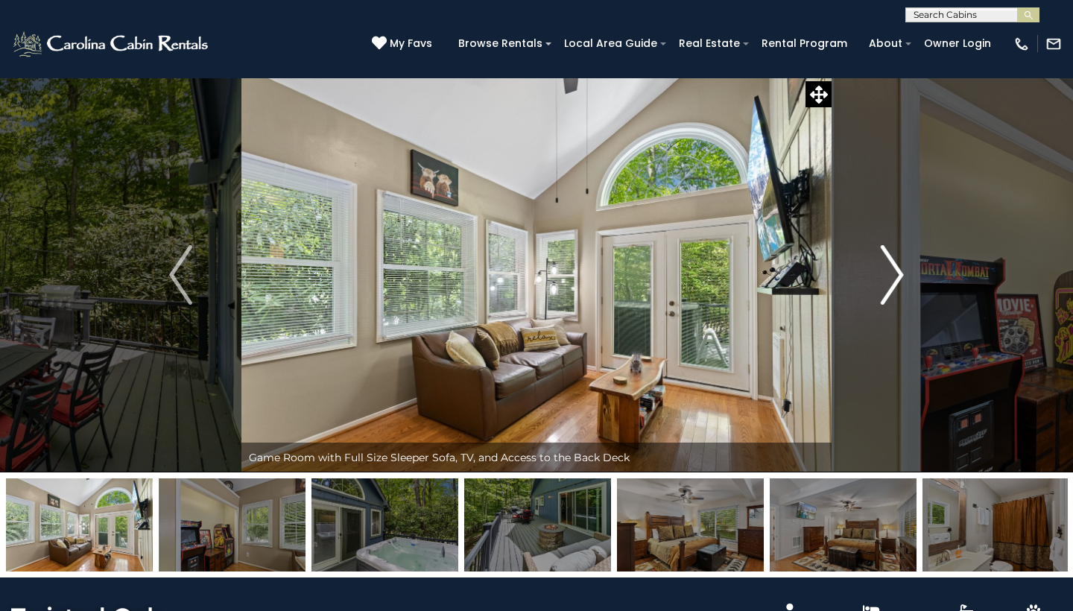
click at [885, 271] on img "Next" at bounding box center [892, 275] width 22 height 60
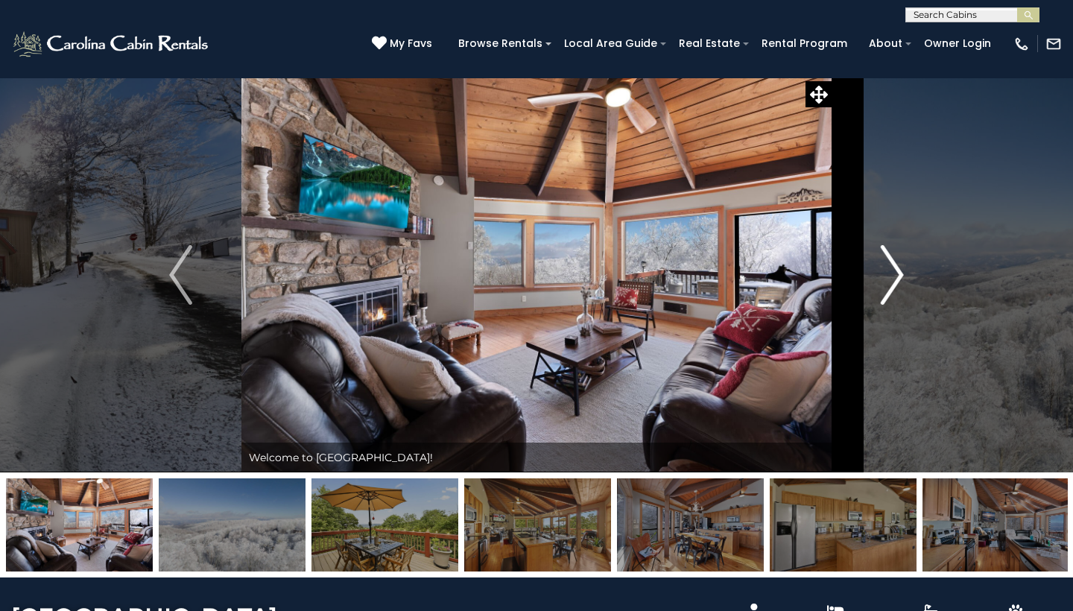
click at [882, 248] on img "Next" at bounding box center [892, 275] width 22 height 60
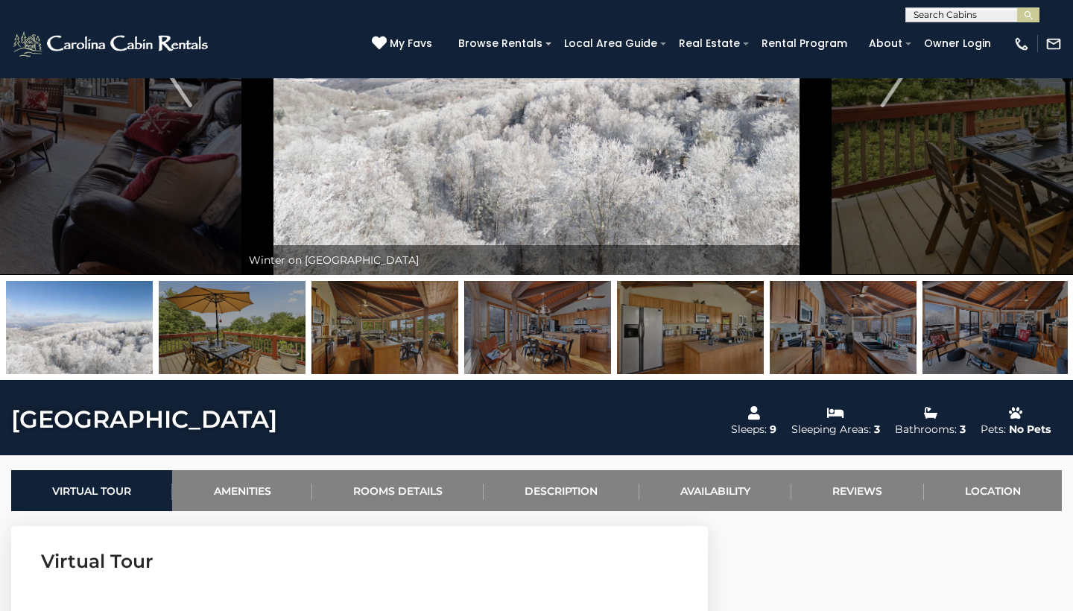
scroll to position [201, 0]
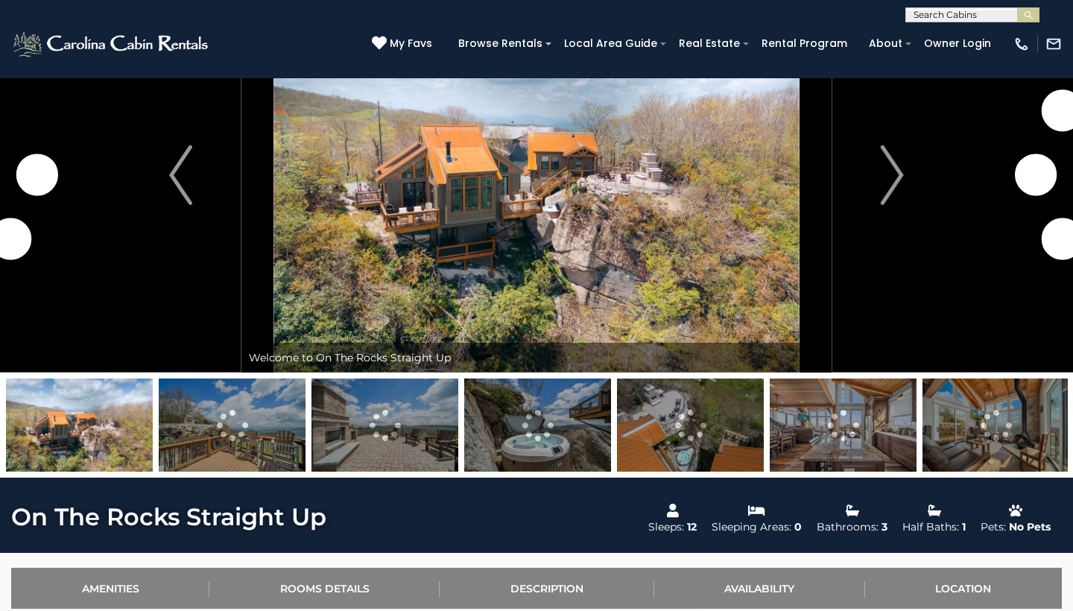
scroll to position [101, 0]
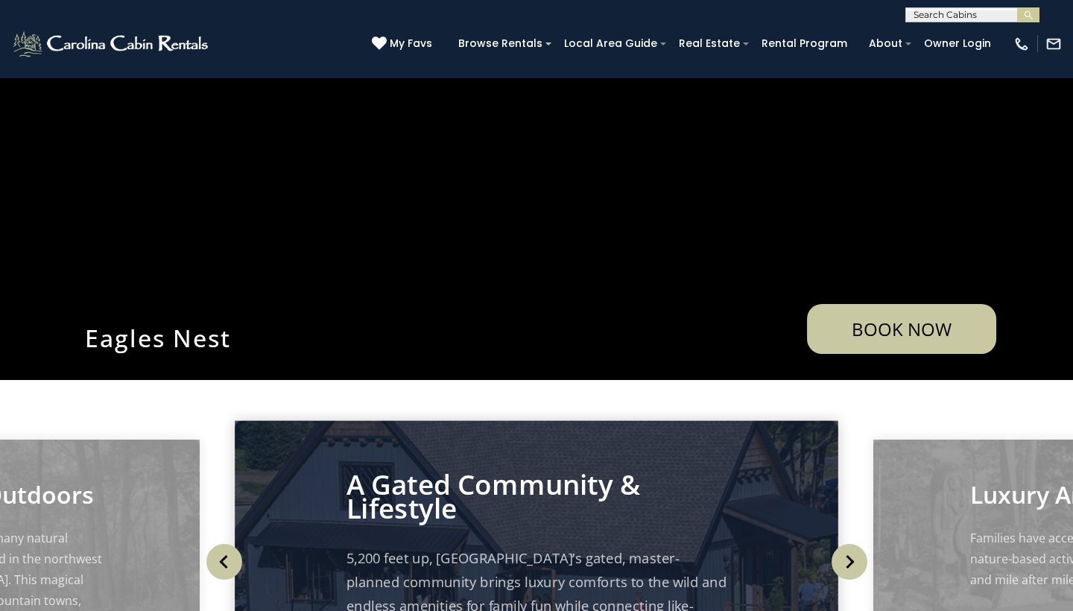
scroll to position [142, 0]
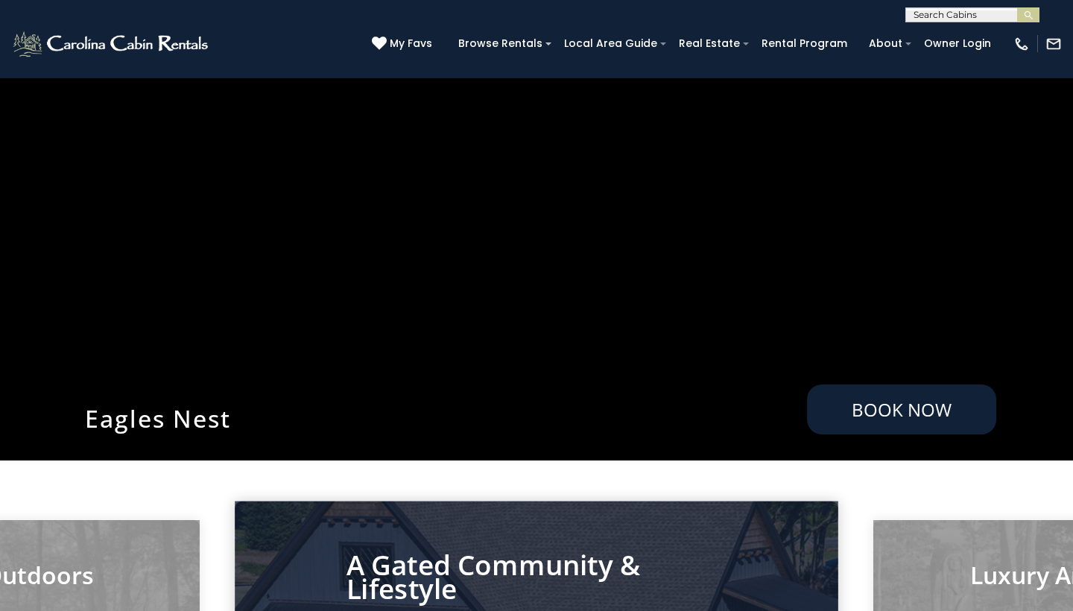
click at [826, 406] on link "Book Now" at bounding box center [901, 410] width 189 height 50
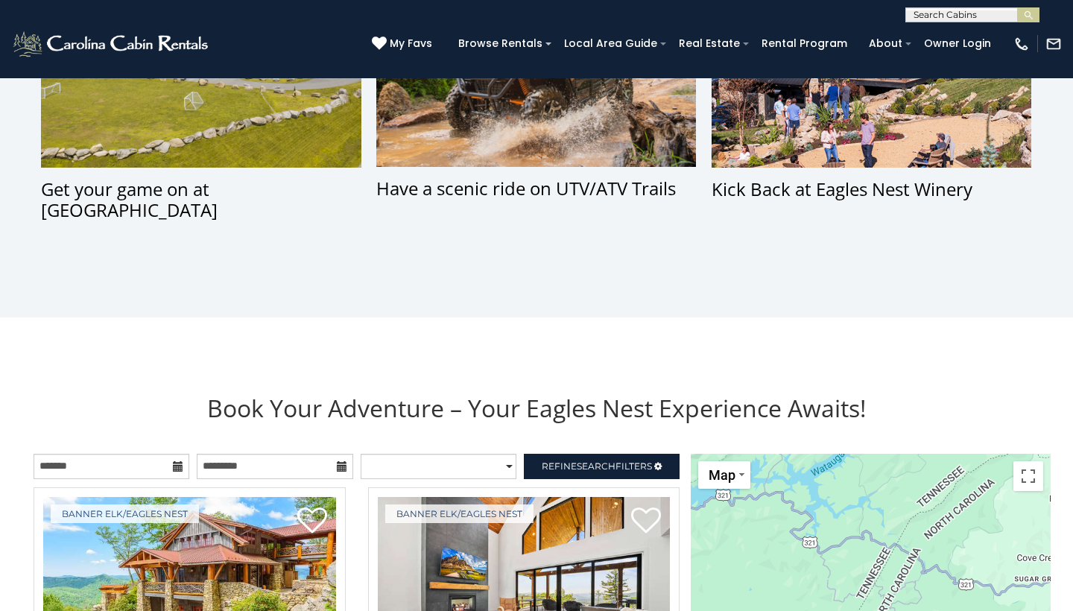
scroll to position [1554, 0]
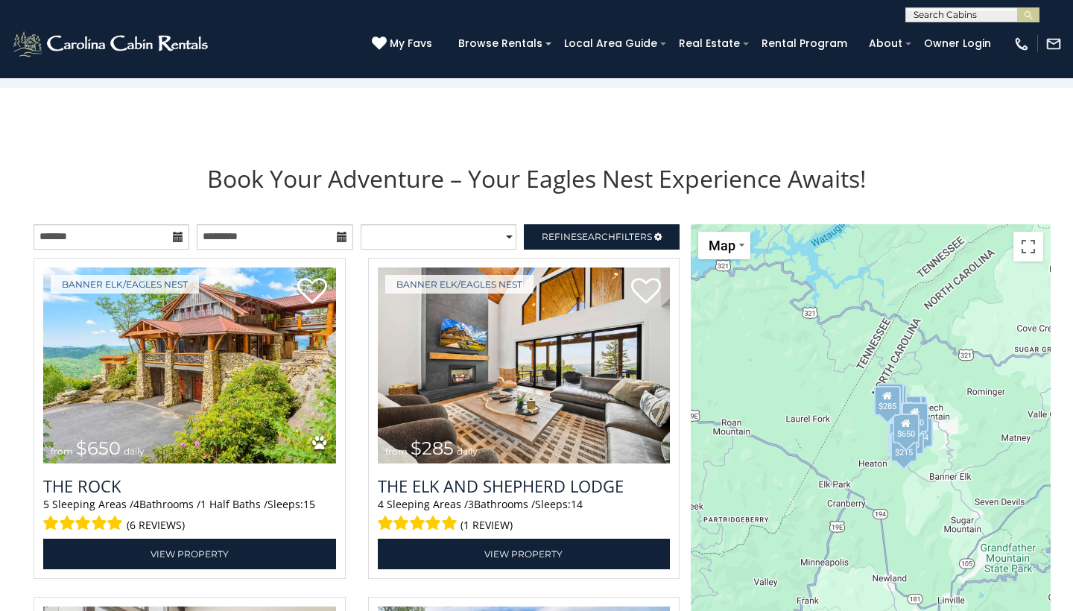
click at [182, 234] on icon at bounding box center [178, 237] width 10 height 10
click at [171, 242] on input "text" at bounding box center [112, 236] width 156 height 25
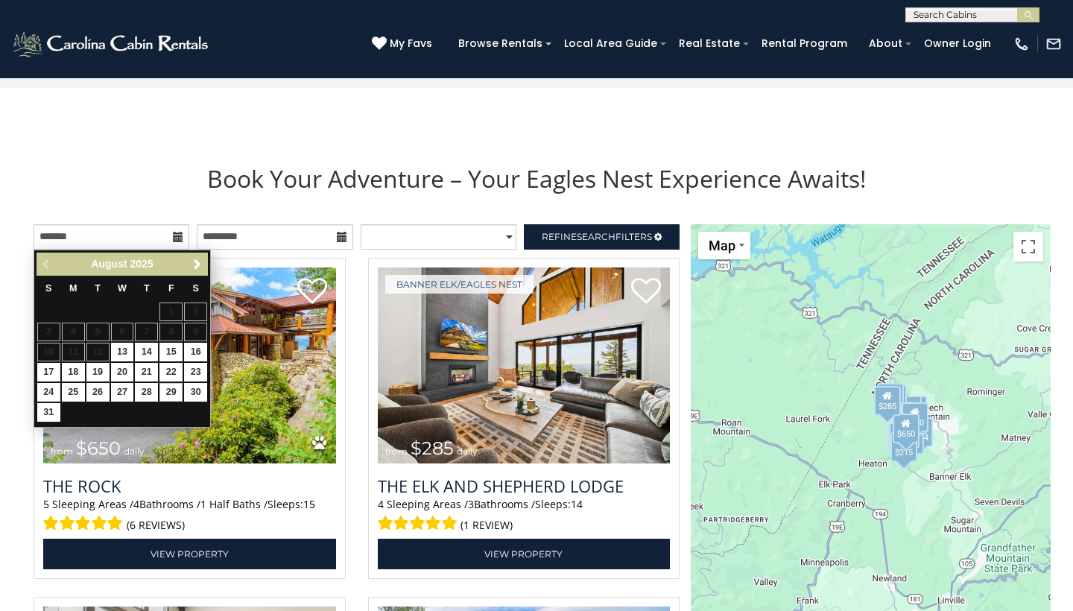
click at [172, 394] on link "29" at bounding box center [170, 392] width 23 height 19
type input "**********"
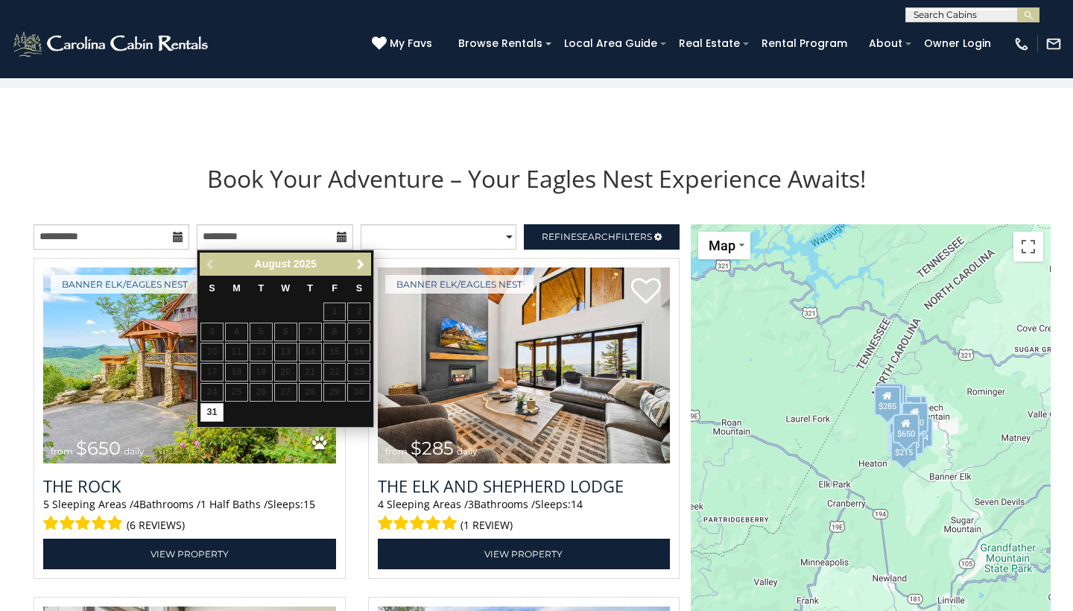
click at [209, 417] on link "31" at bounding box center [211, 412] width 23 height 19
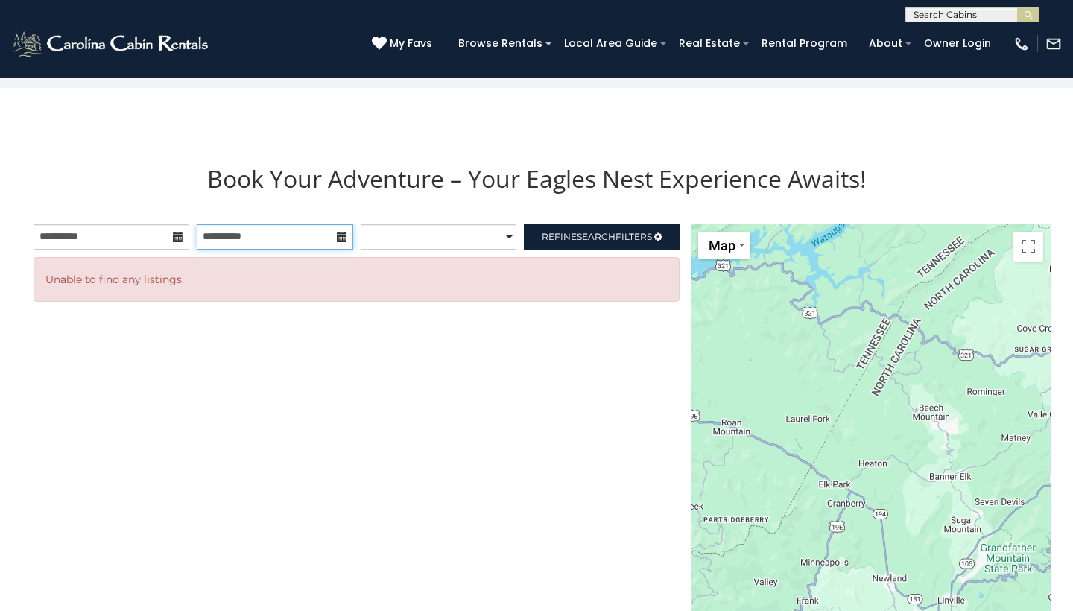
click at [298, 228] on input "**********" at bounding box center [275, 236] width 156 height 25
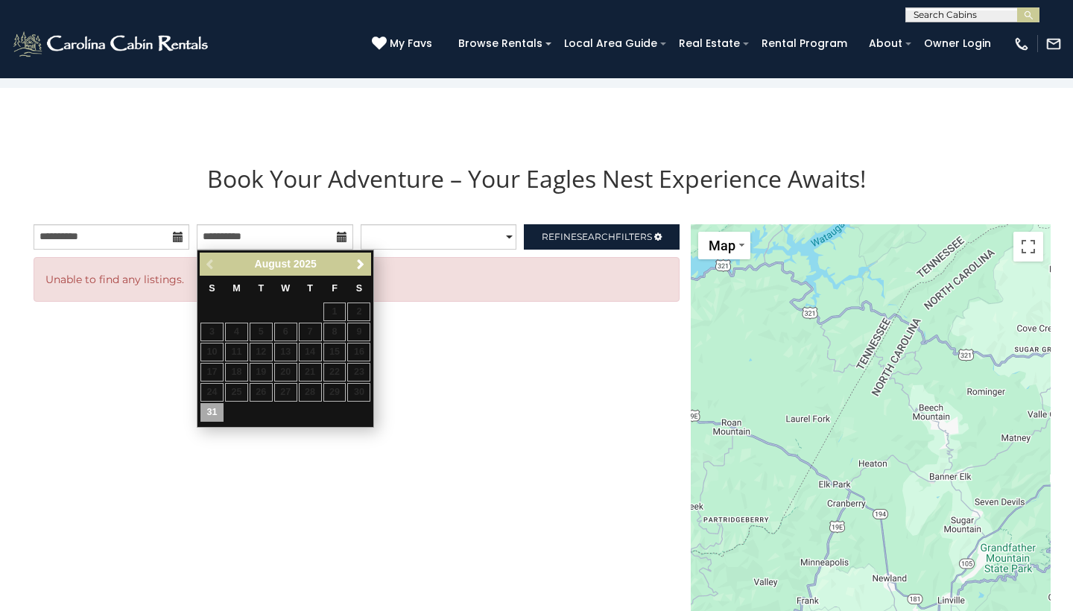
click at [359, 274] on div "Previous Next August 2025" at bounding box center [285, 264] width 171 height 23
click at [359, 266] on span "Next" at bounding box center [361, 265] width 12 height 12
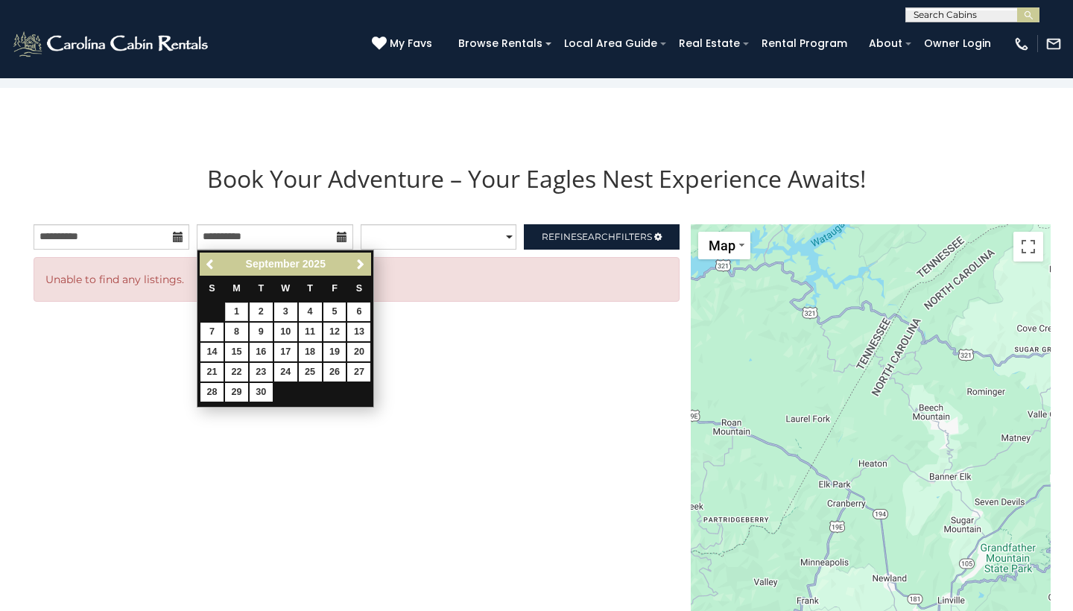
click at [231, 306] on link "1" at bounding box center [236, 312] width 23 height 19
type input "**********"
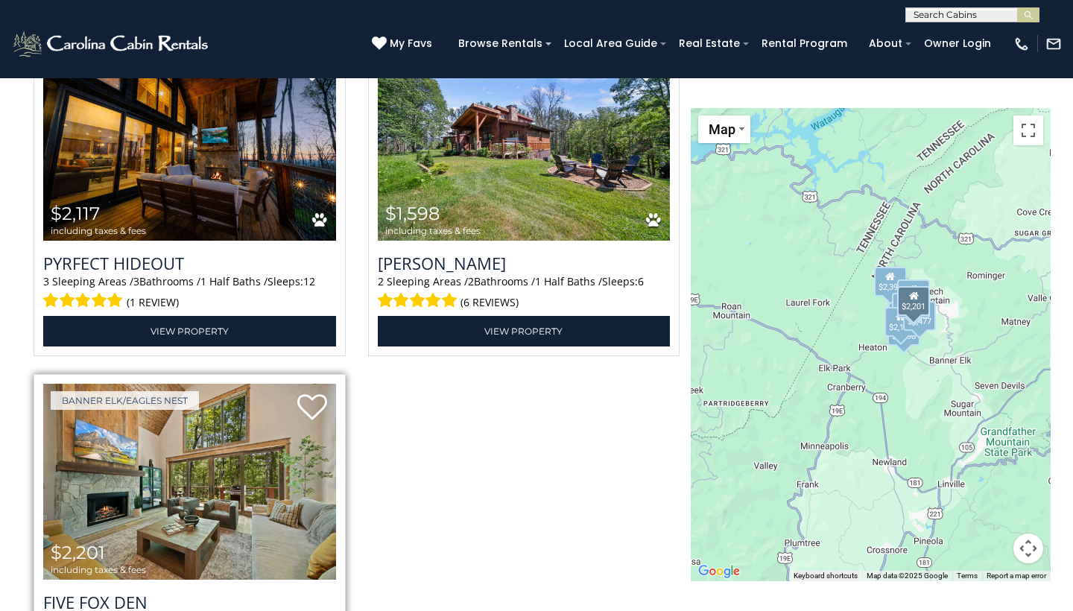
scroll to position [2623, 0]
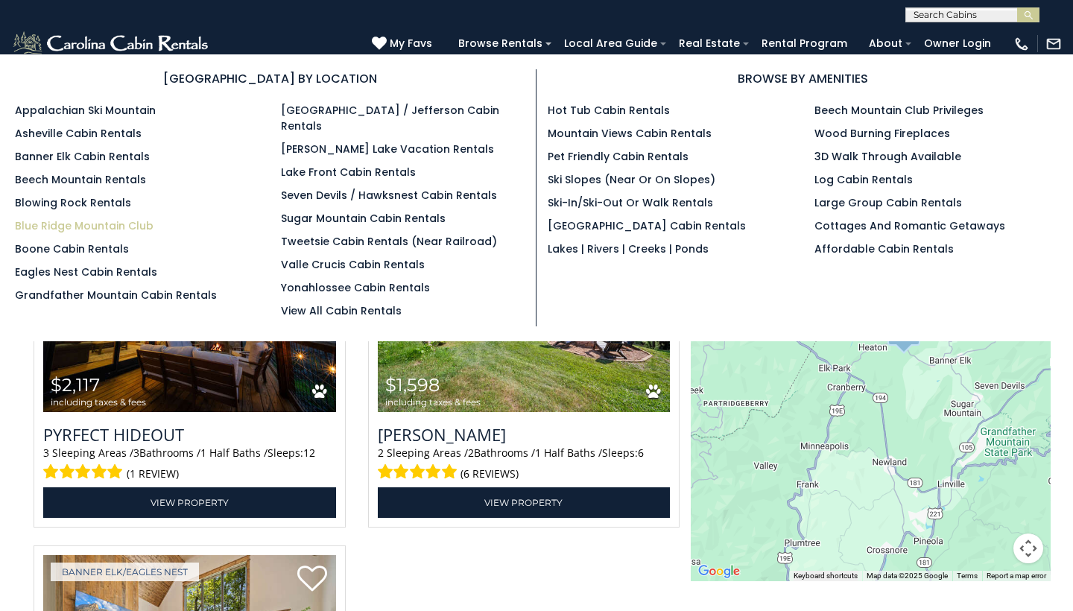
click at [64, 222] on link "Blue Ridge Mountain Club" at bounding box center [84, 225] width 139 height 15
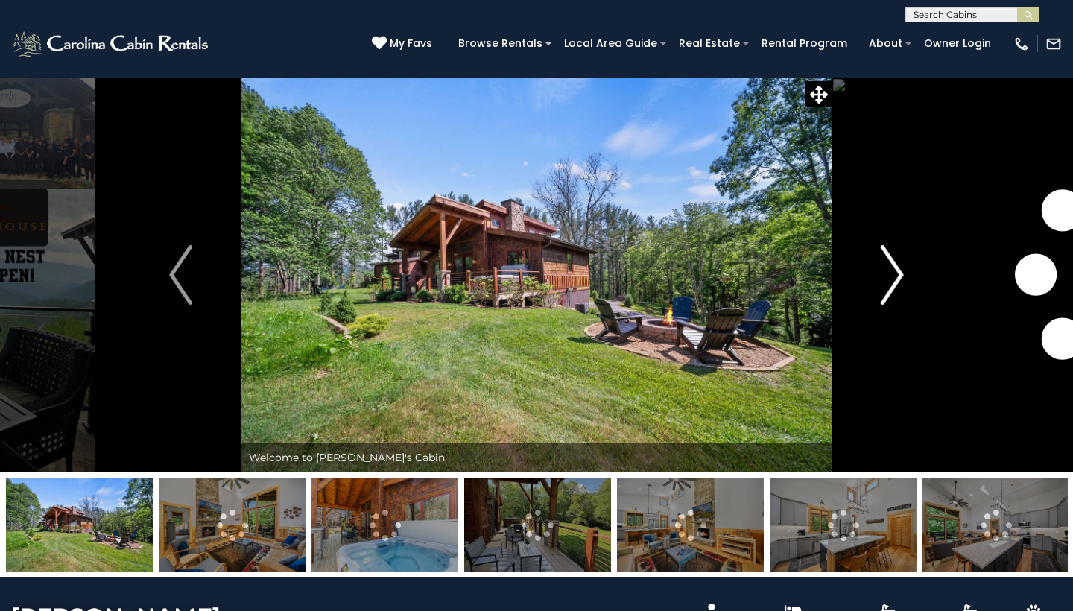
click at [885, 269] on img "Next" at bounding box center [892, 275] width 22 height 60
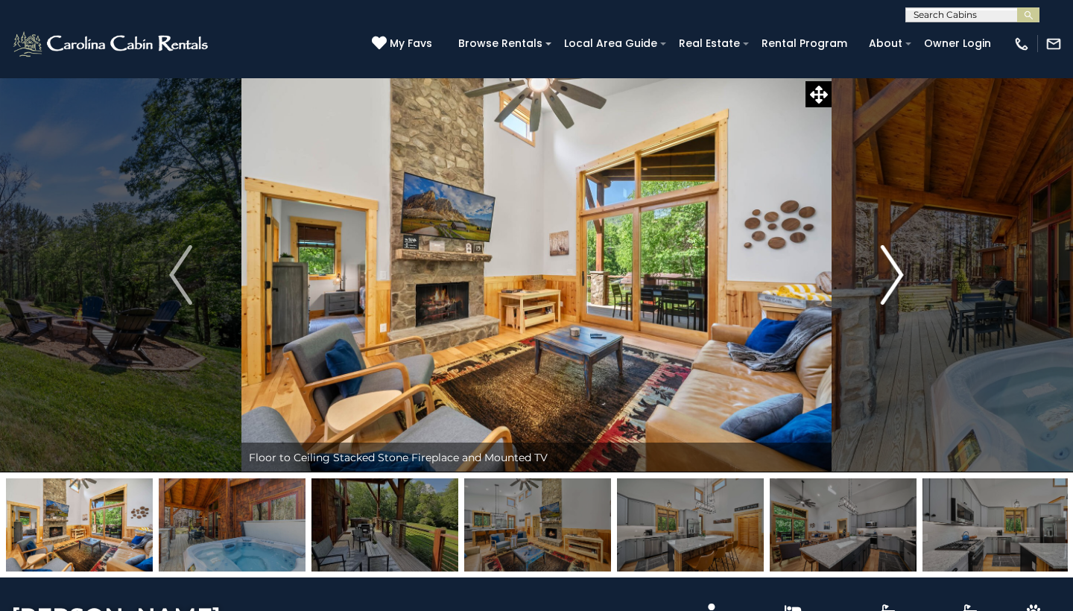
click at [885, 269] on img "Next" at bounding box center [892, 275] width 22 height 60
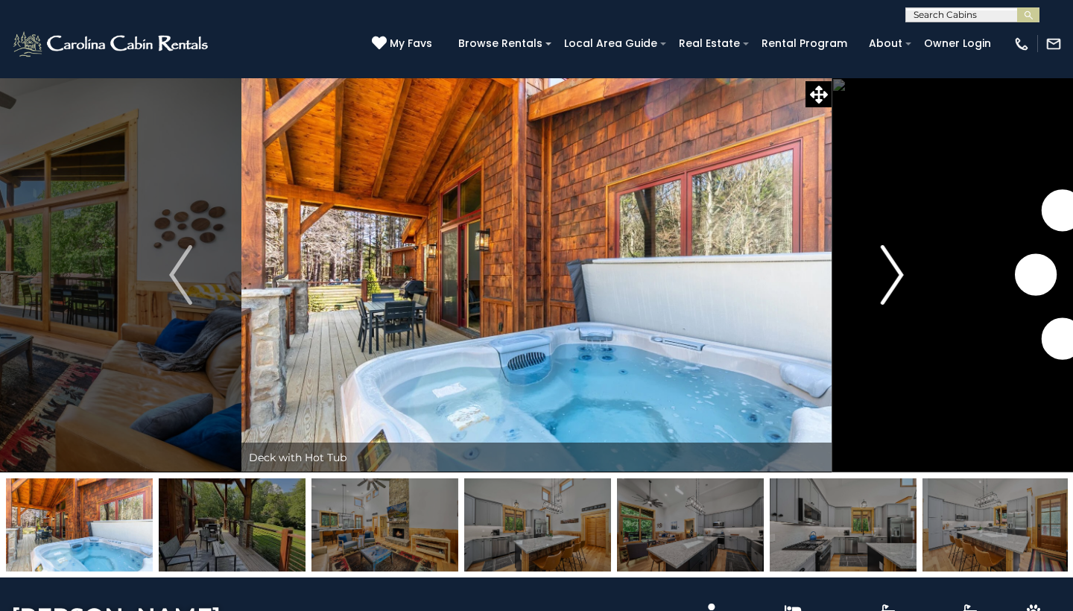
click at [885, 269] on img "Next" at bounding box center [892, 275] width 22 height 60
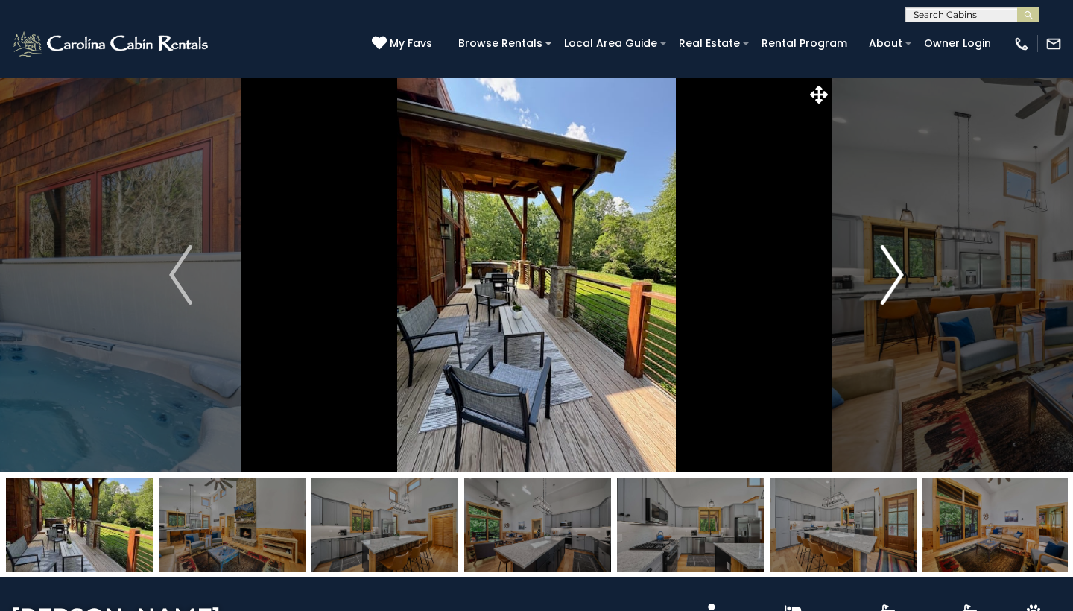
click at [885, 269] on img "Next" at bounding box center [892, 275] width 22 height 60
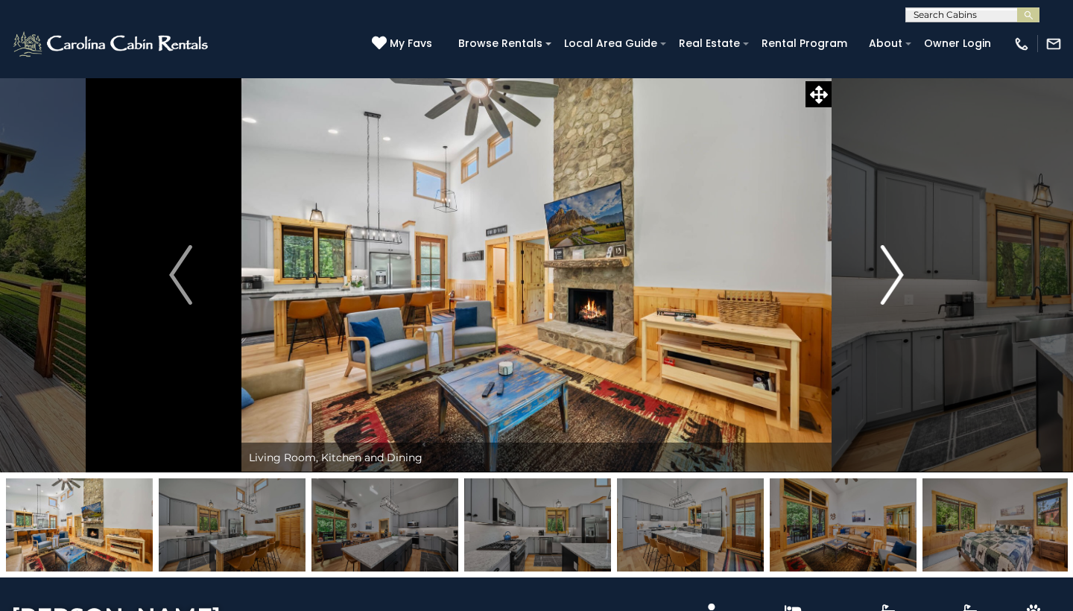
click at [885, 269] on img "Next" at bounding box center [892, 275] width 22 height 60
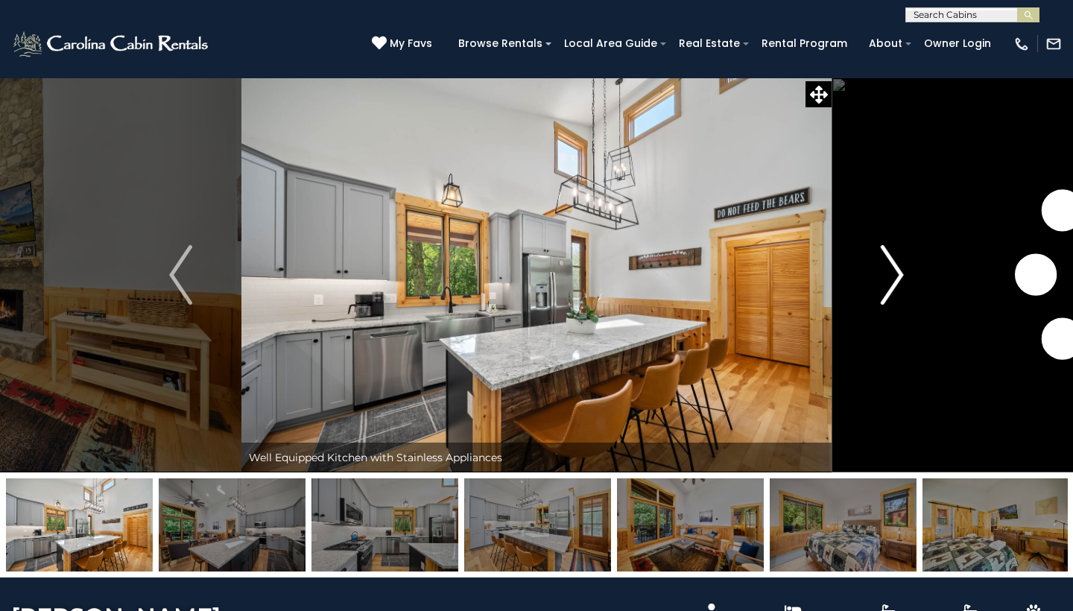
click at [885, 269] on img "Next" at bounding box center [892, 275] width 22 height 60
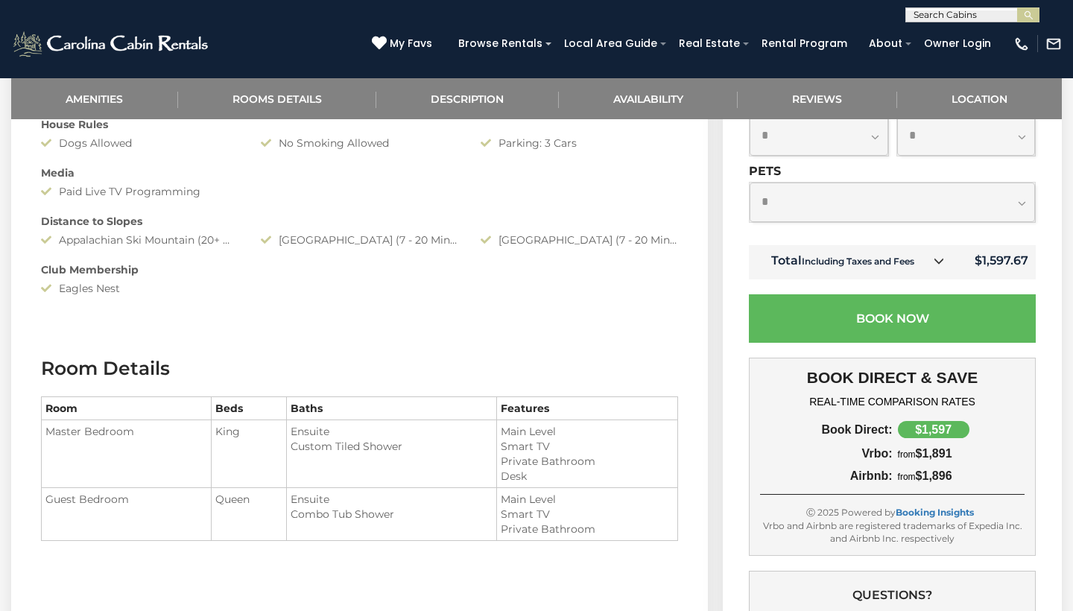
scroll to position [1072, 0]
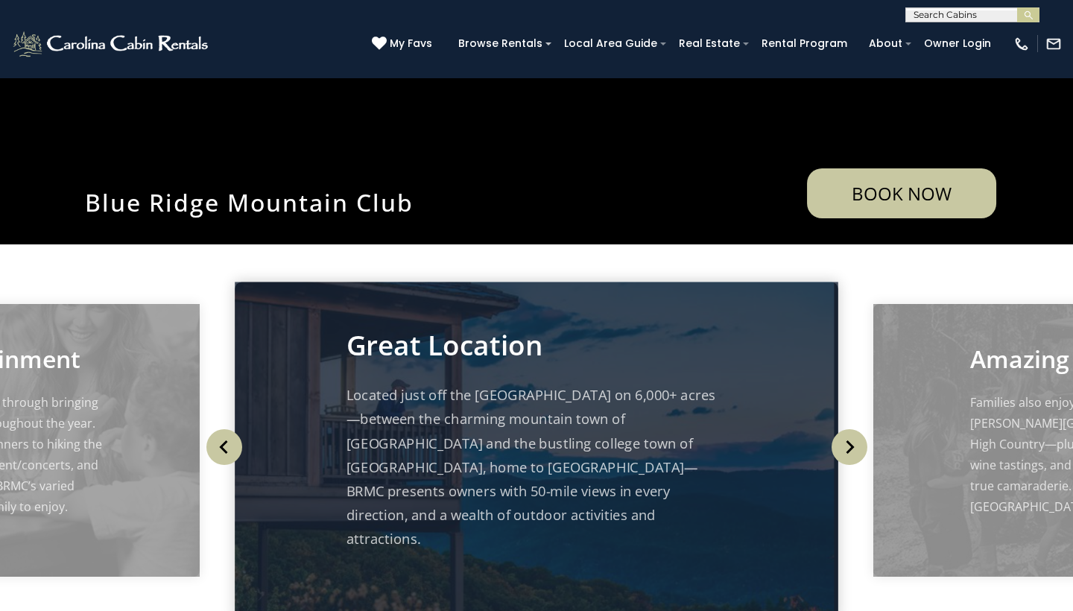
scroll to position [360, 0]
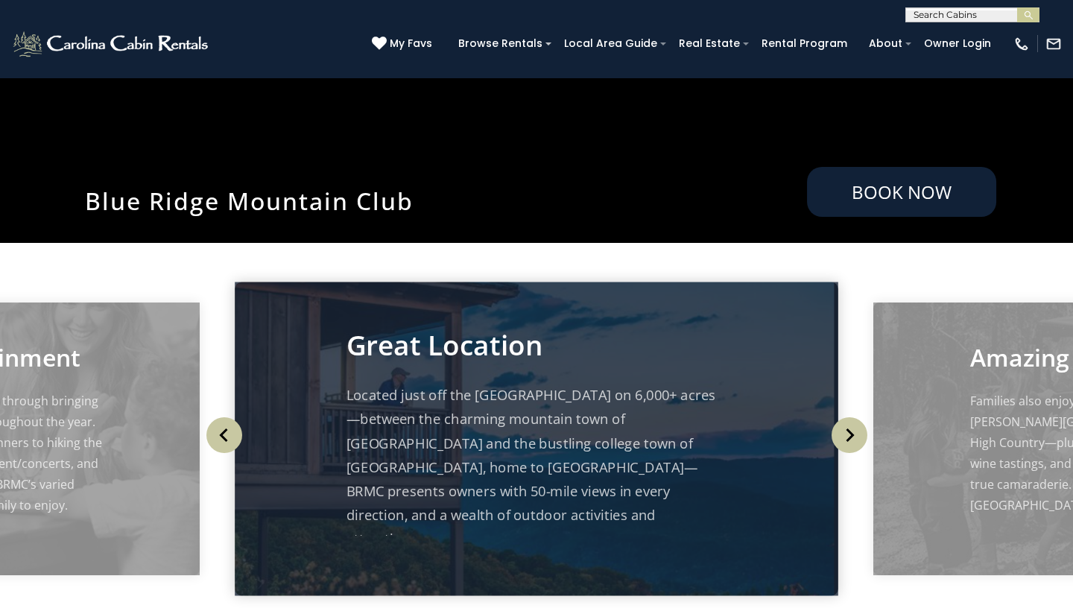
click at [858, 200] on link "Book Now" at bounding box center [901, 192] width 189 height 50
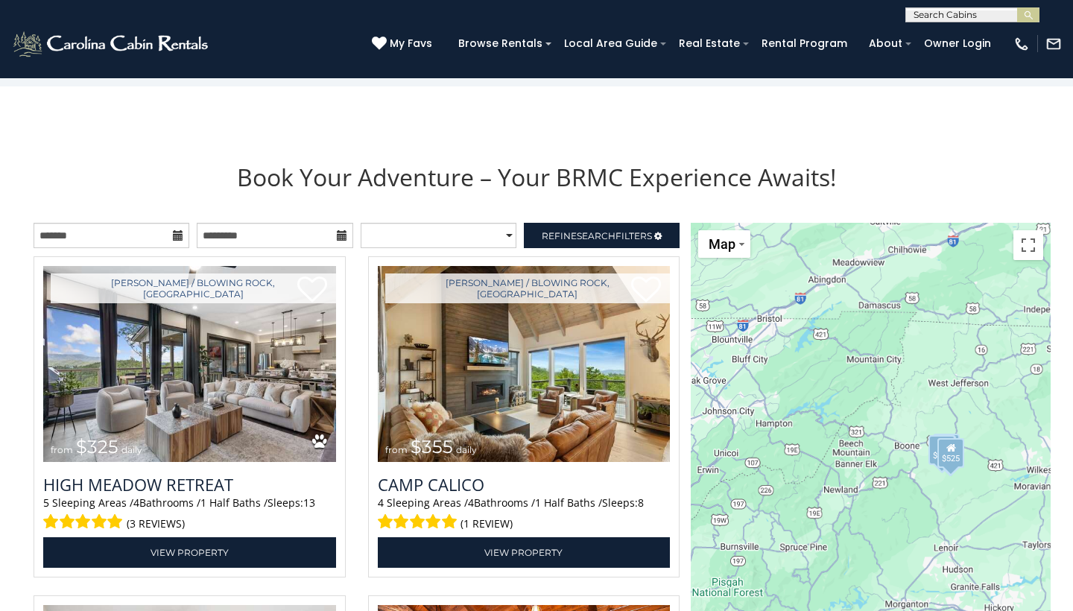
scroll to position [1548, 0]
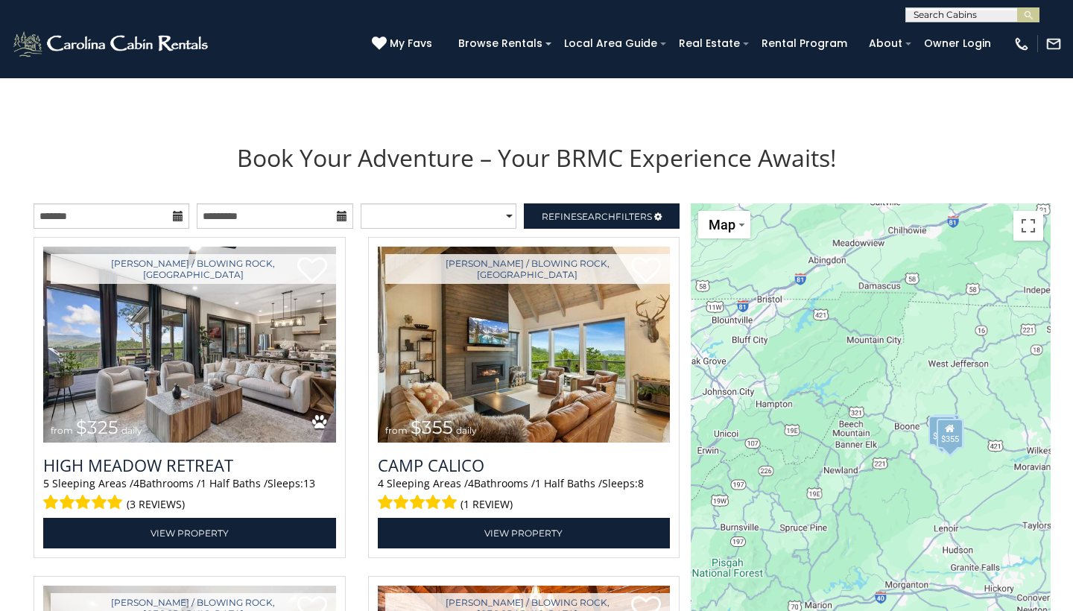
click at [175, 219] on icon at bounding box center [178, 216] width 10 height 10
click at [178, 217] on icon at bounding box center [178, 216] width 10 height 10
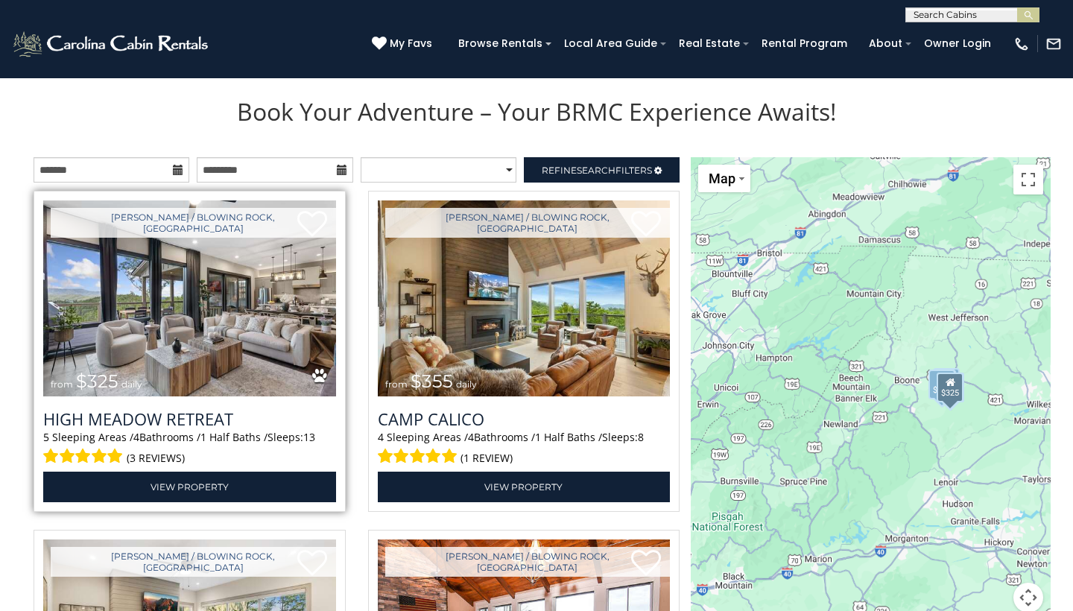
scroll to position [1595, 0]
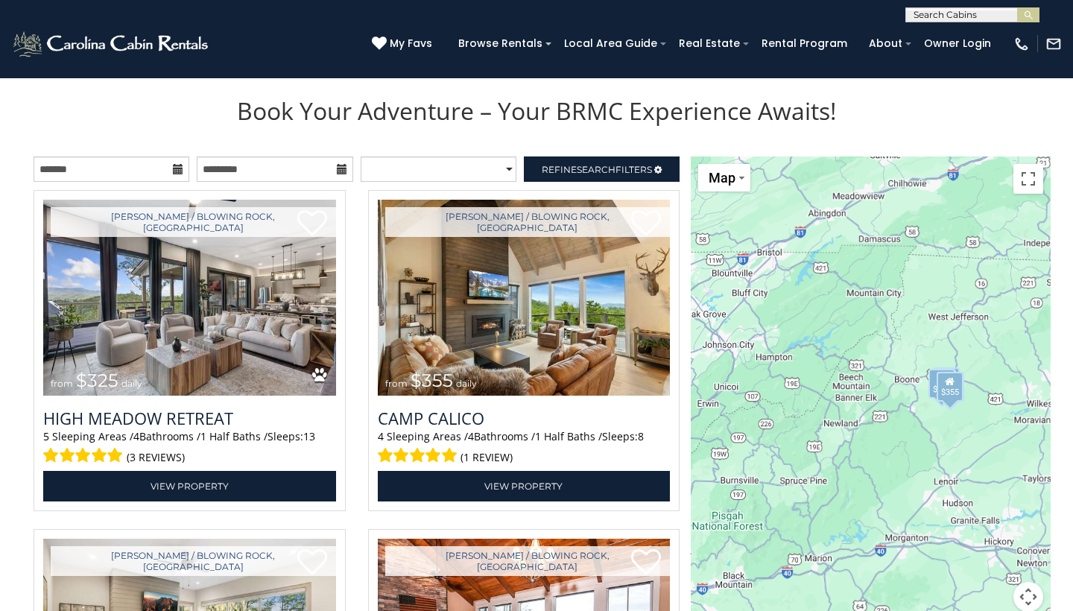
click at [177, 174] on icon at bounding box center [178, 169] width 10 height 10
click at [177, 165] on icon at bounding box center [178, 169] width 10 height 10
click at [177, 171] on icon at bounding box center [178, 169] width 10 height 10
click at [130, 170] on input "text" at bounding box center [112, 168] width 156 height 25
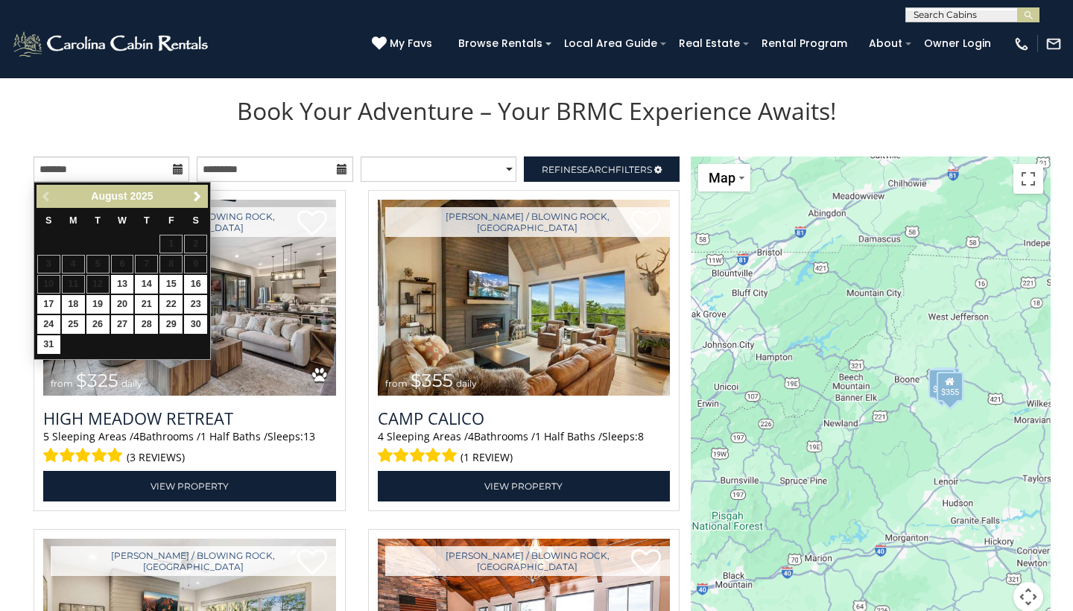
click at [175, 330] on link "29" at bounding box center [170, 324] width 23 height 19
type input "**********"
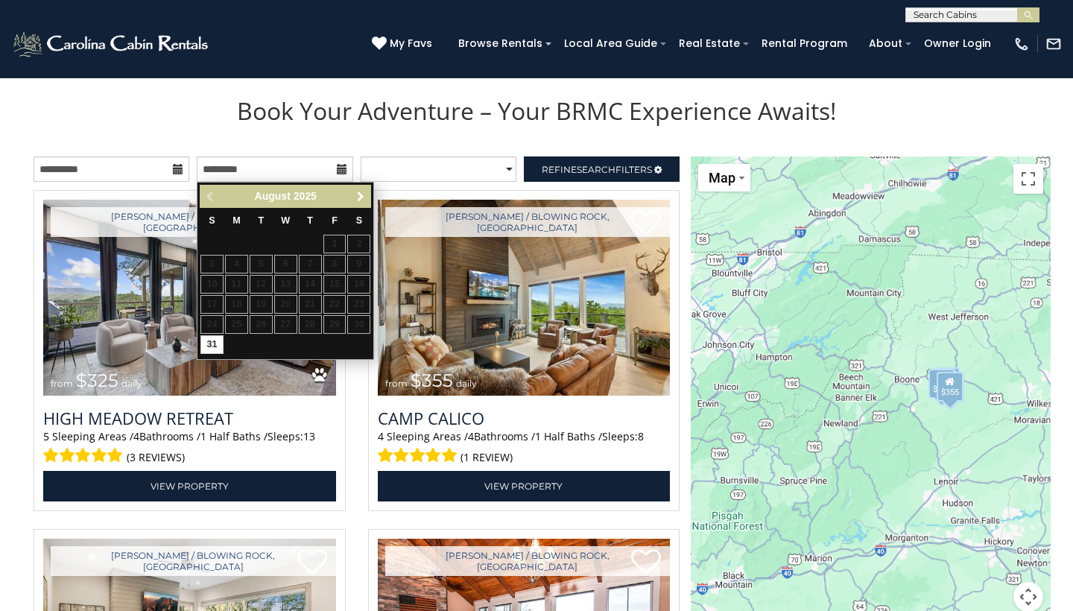
click at [361, 199] on span "Next" at bounding box center [361, 197] width 12 height 12
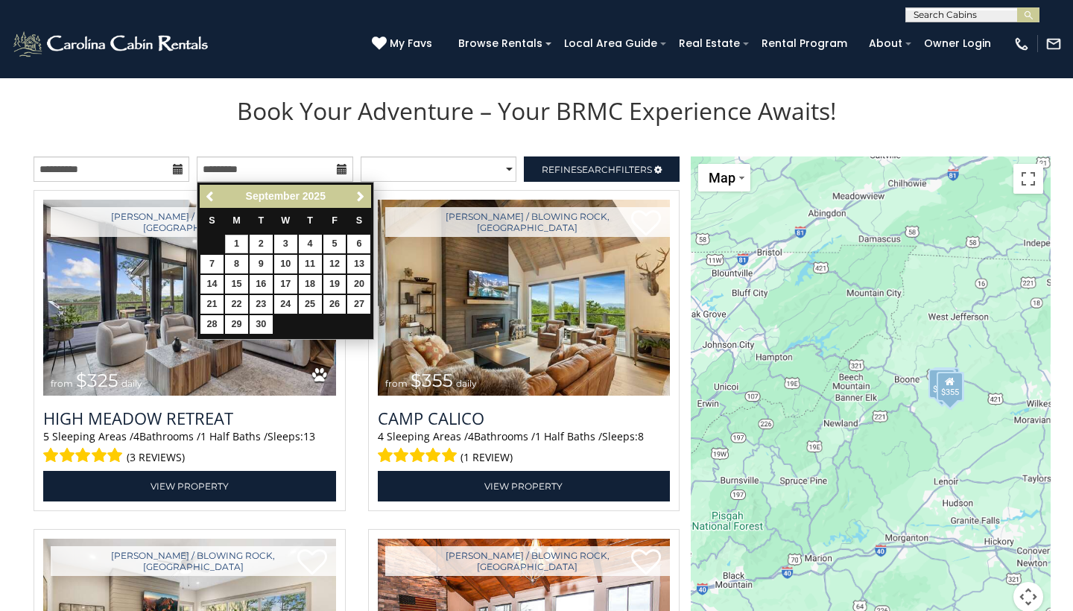
click at [230, 241] on link "1" at bounding box center [236, 244] width 23 height 19
type input "**********"
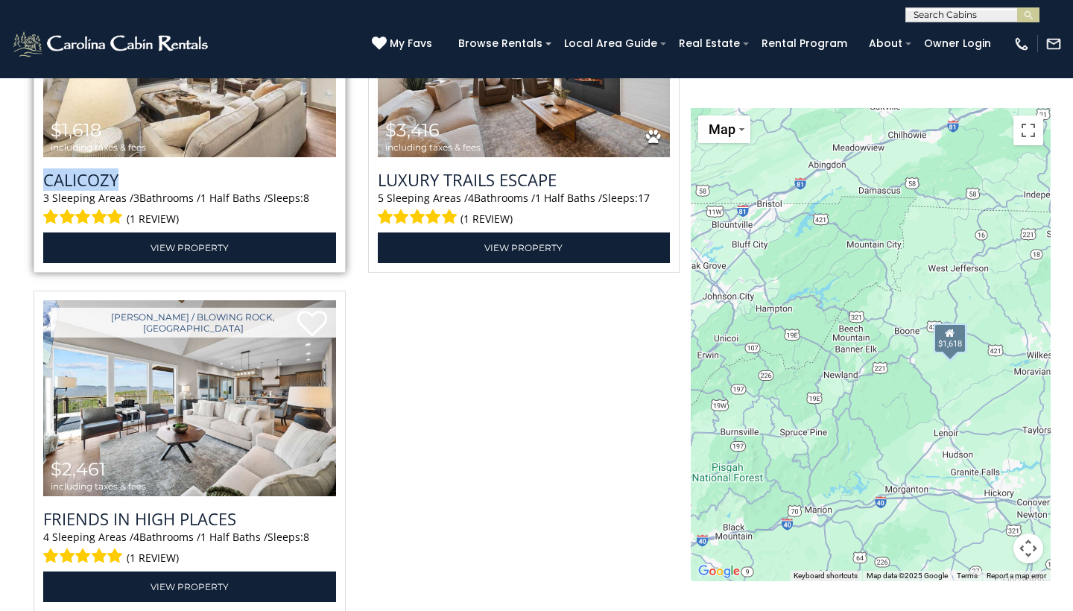
scroll to position [2180, 0]
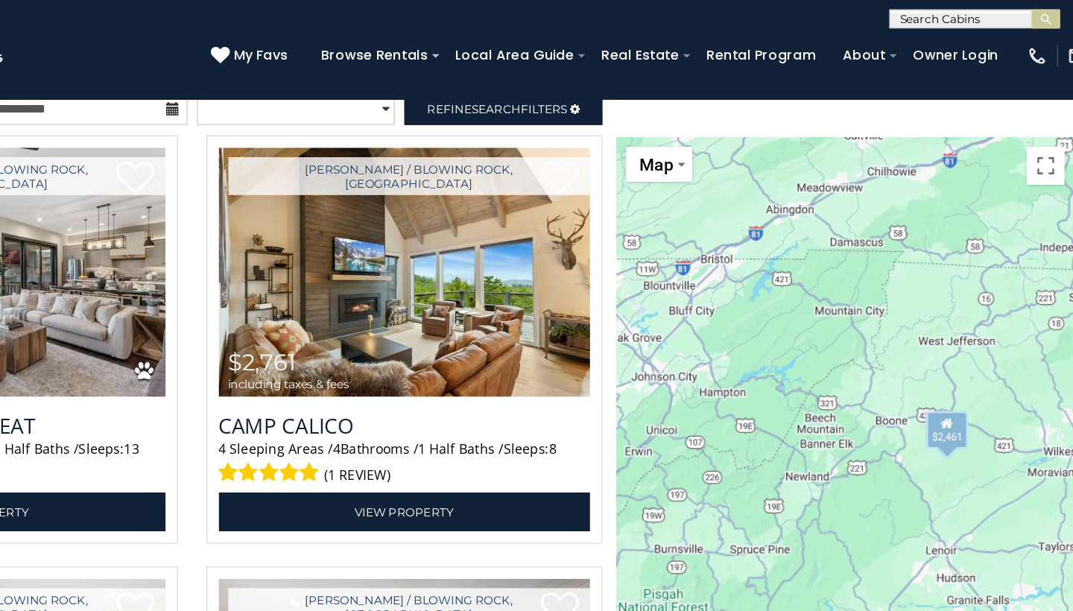
scroll to position [1598, 0]
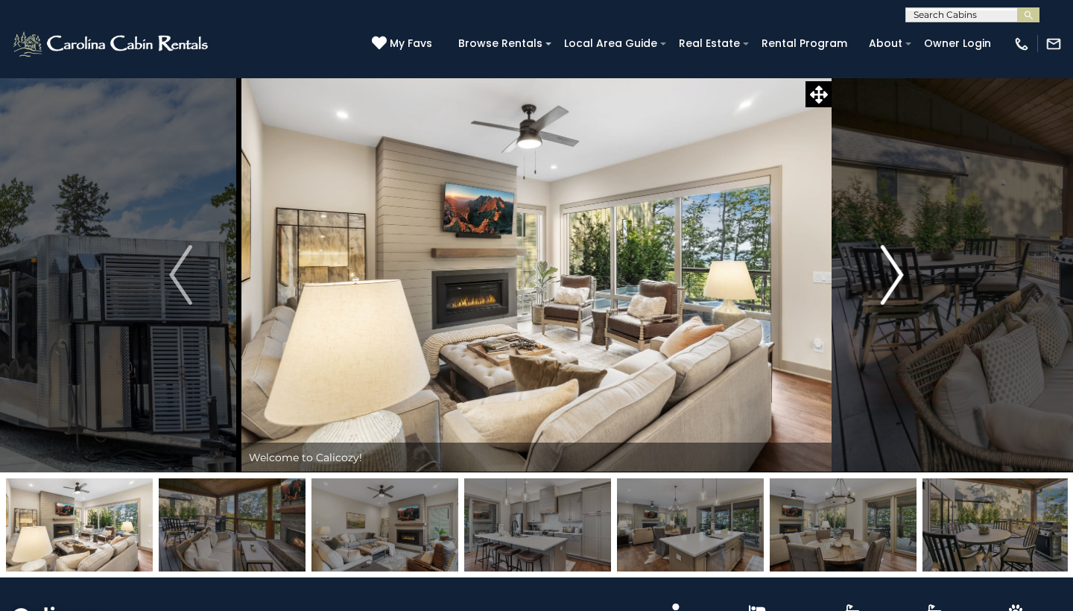
click at [895, 268] on img "Next" at bounding box center [892, 275] width 22 height 60
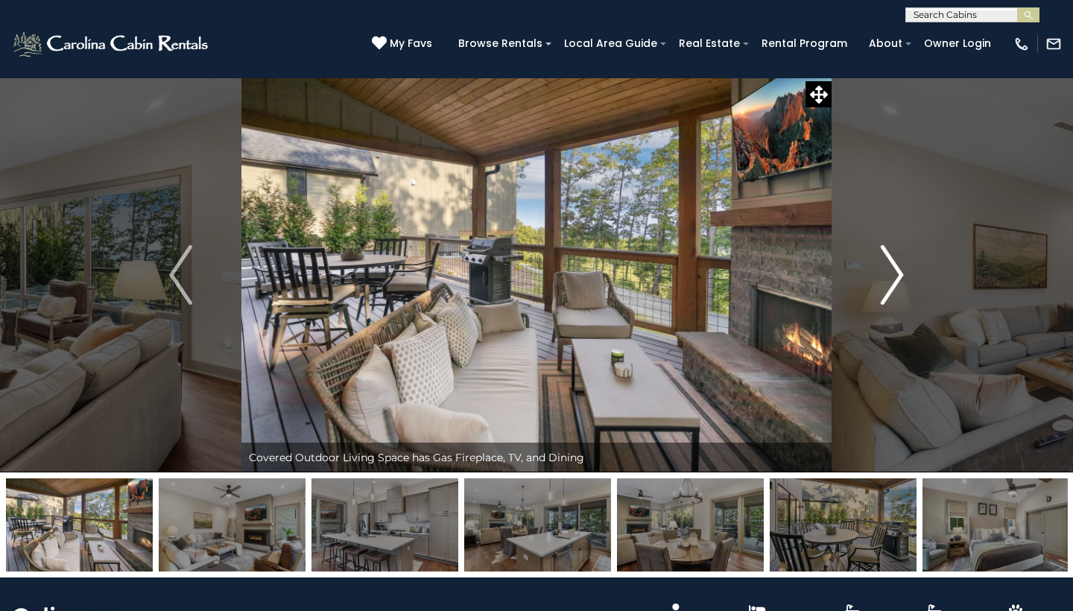
click at [895, 268] on img "Next" at bounding box center [892, 275] width 22 height 60
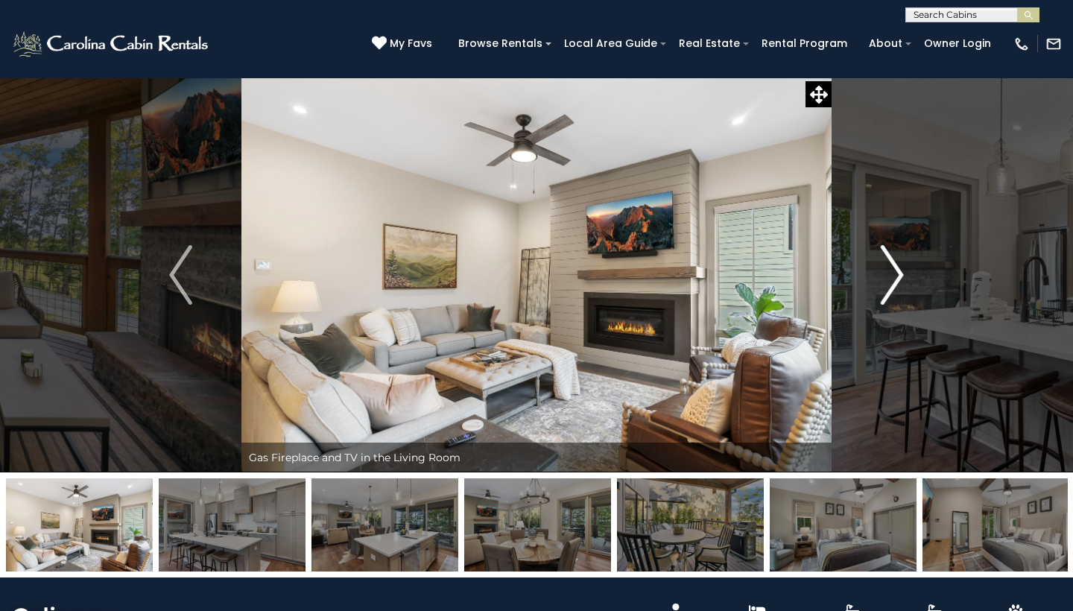
click at [895, 268] on img "Next" at bounding box center [892, 275] width 22 height 60
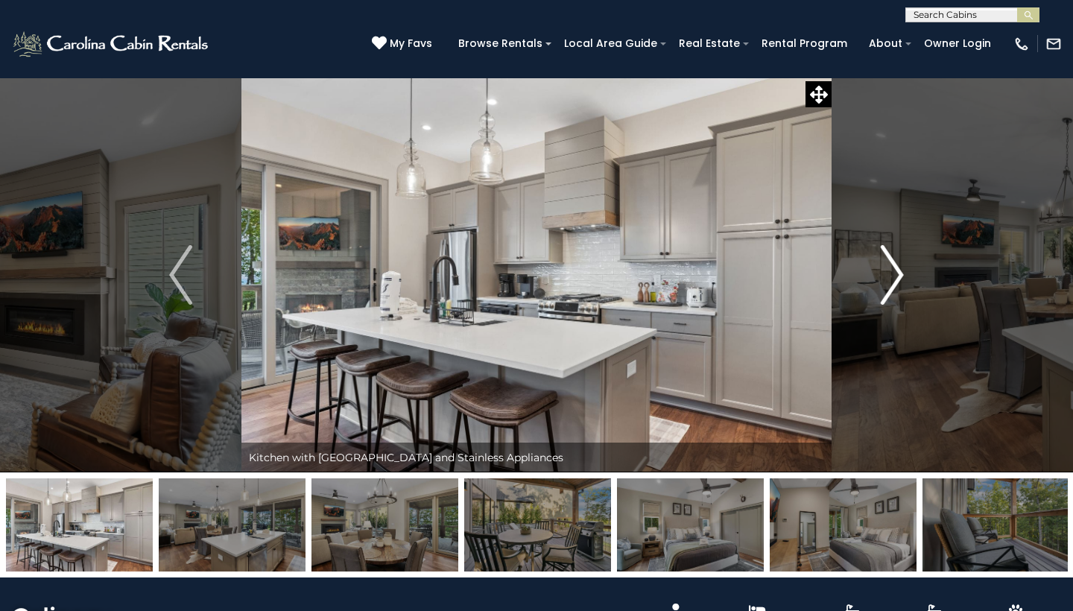
click at [895, 268] on img "Next" at bounding box center [892, 275] width 22 height 60
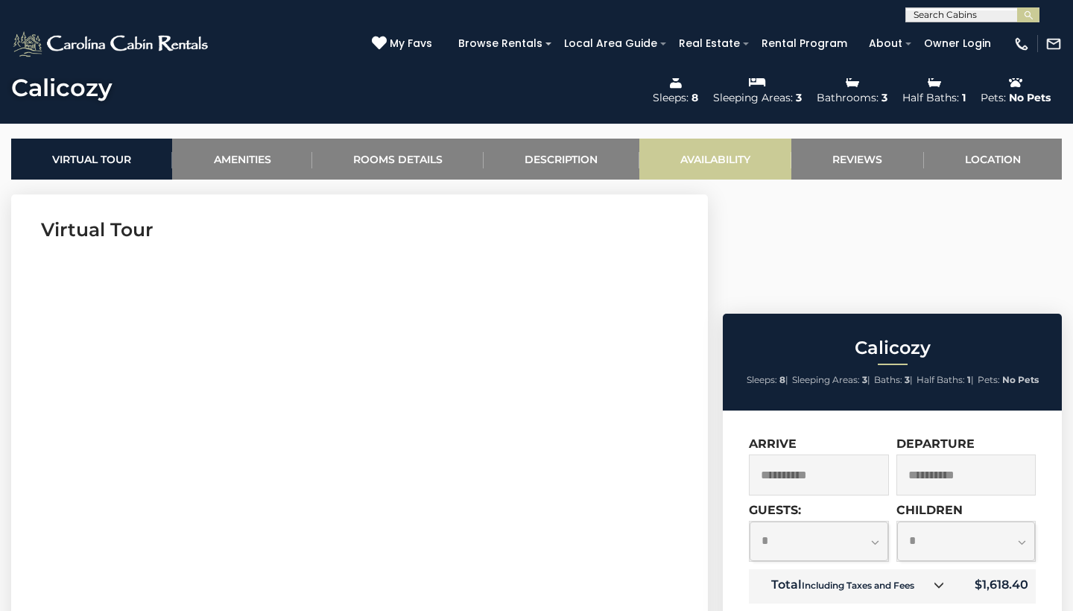
scroll to position [298, 0]
